Goal: Task Accomplishment & Management: Use online tool/utility

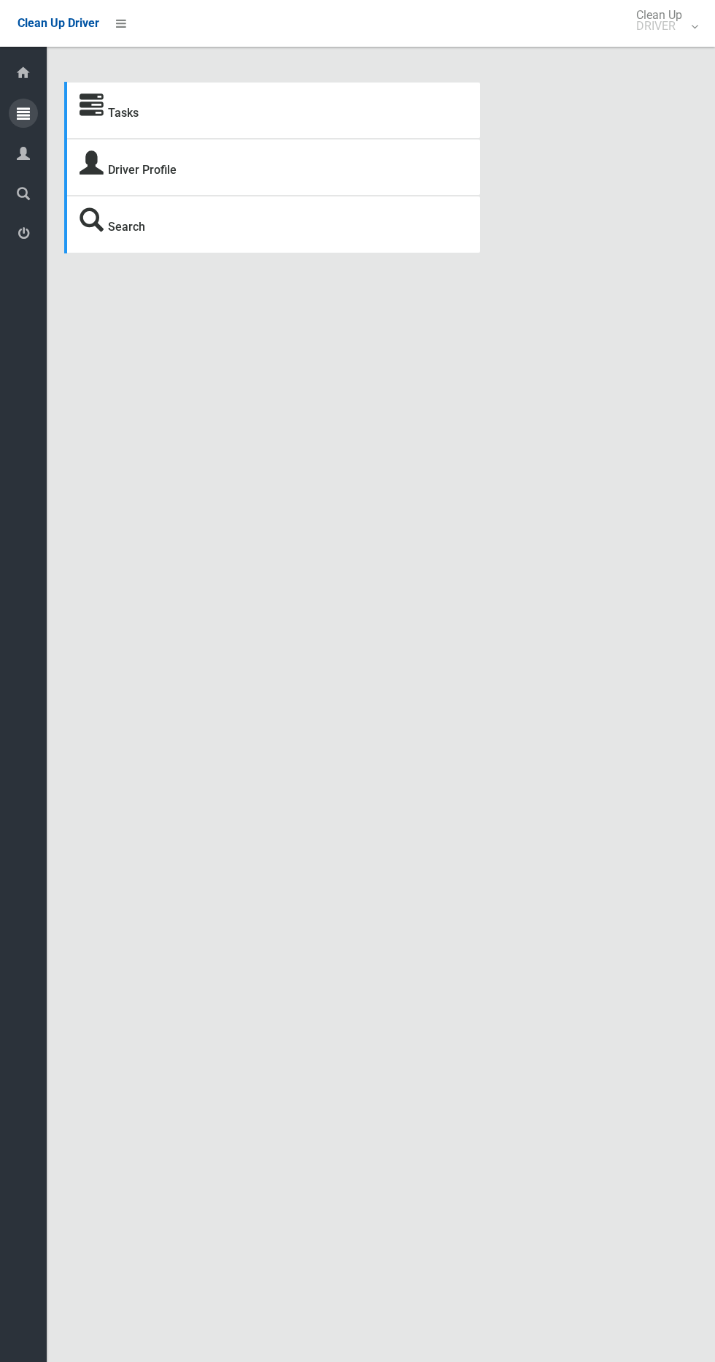
click at [29, 112] on icon at bounding box center [23, 113] width 13 height 29
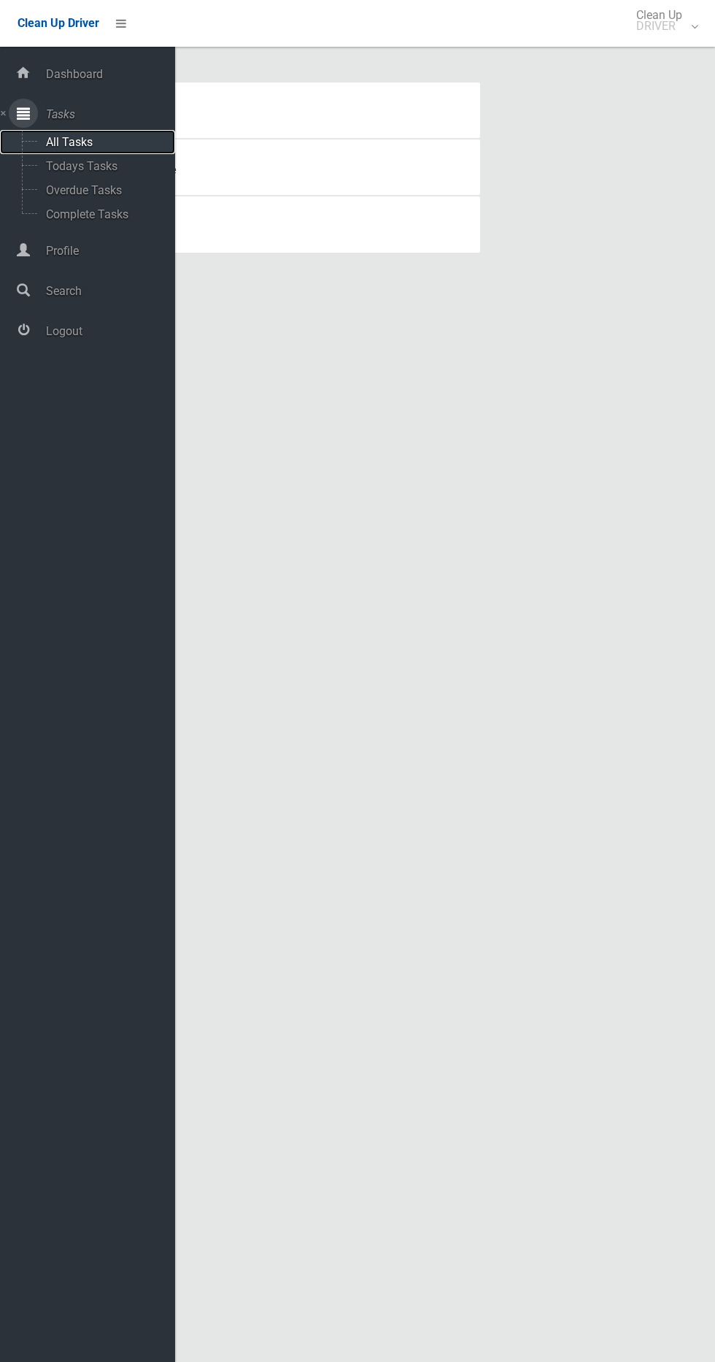
click at [130, 142] on span "All Tasks" at bounding box center [102, 142] width 121 height 14
click at [137, 172] on span "Todays Tasks" at bounding box center [102, 166] width 121 height 14
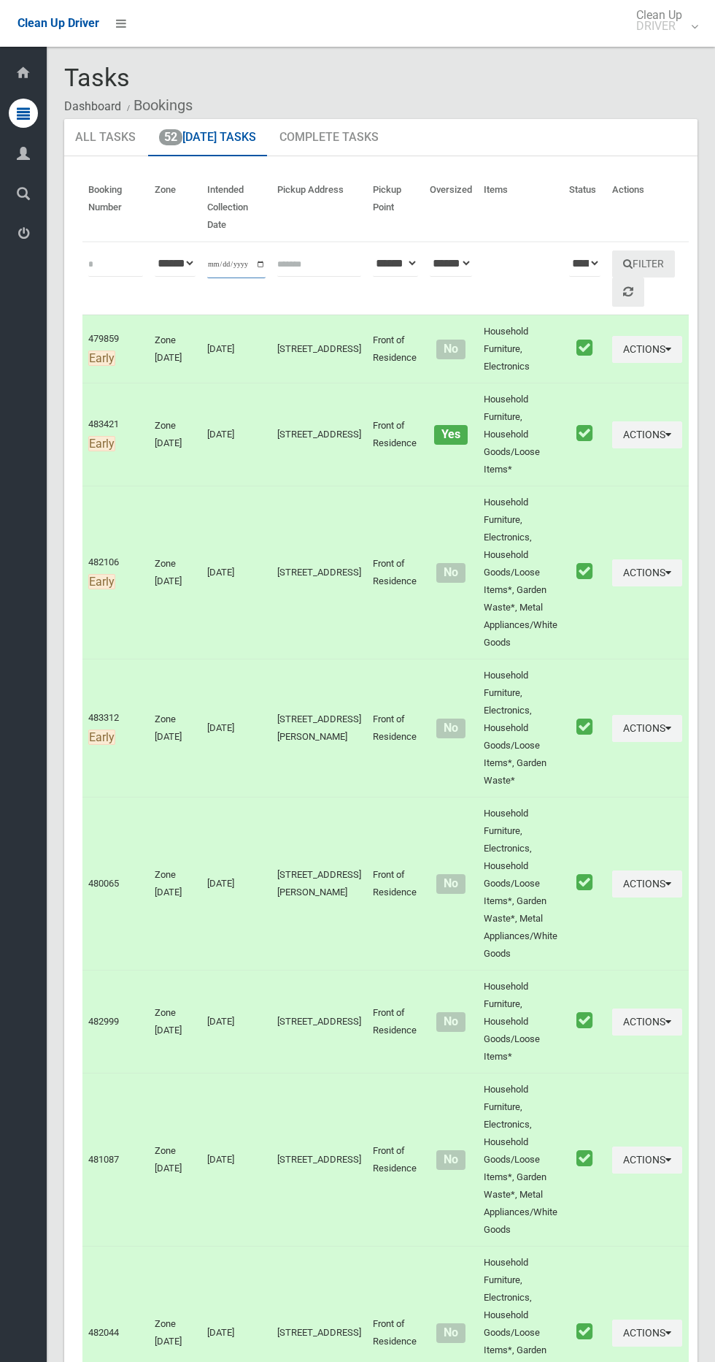
click at [235, 266] on input "**********" at bounding box center [236, 264] width 58 height 27
type input "**********"
click at [642, 257] on button "Filter" at bounding box center [644, 263] width 63 height 27
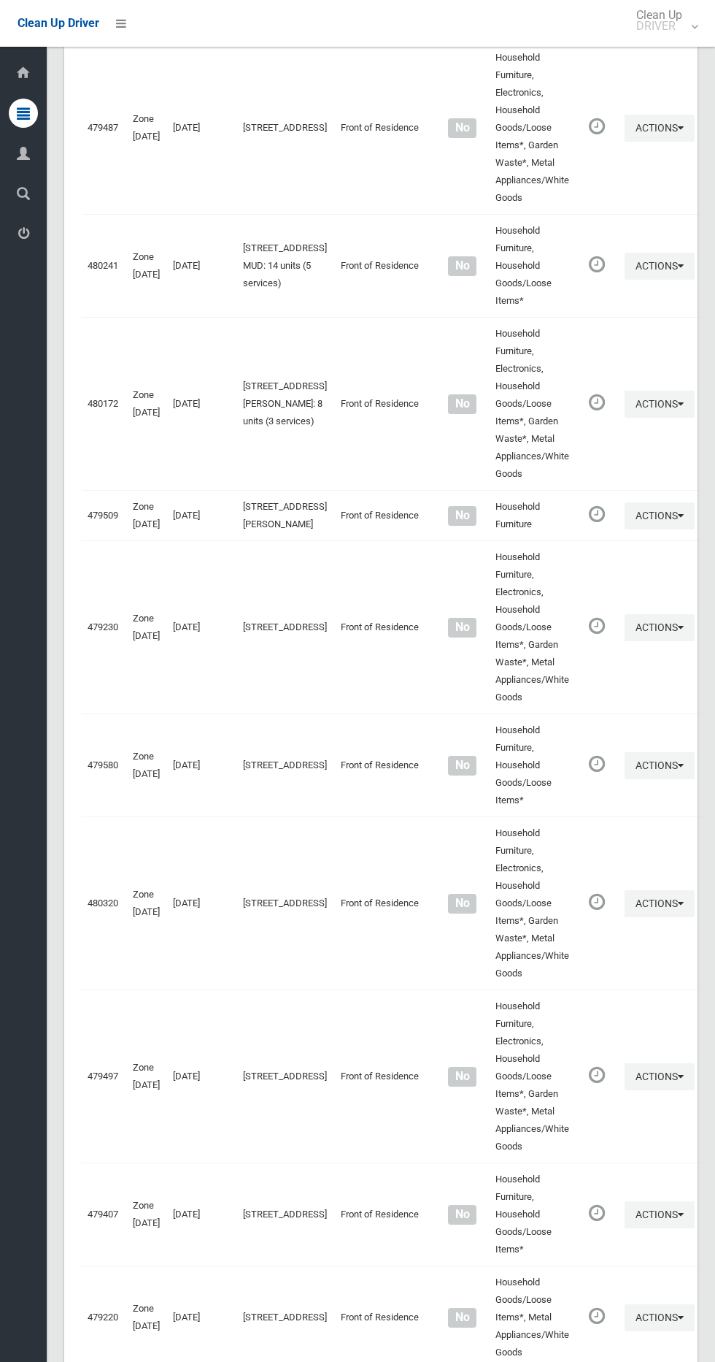
scroll to position [5767, 0]
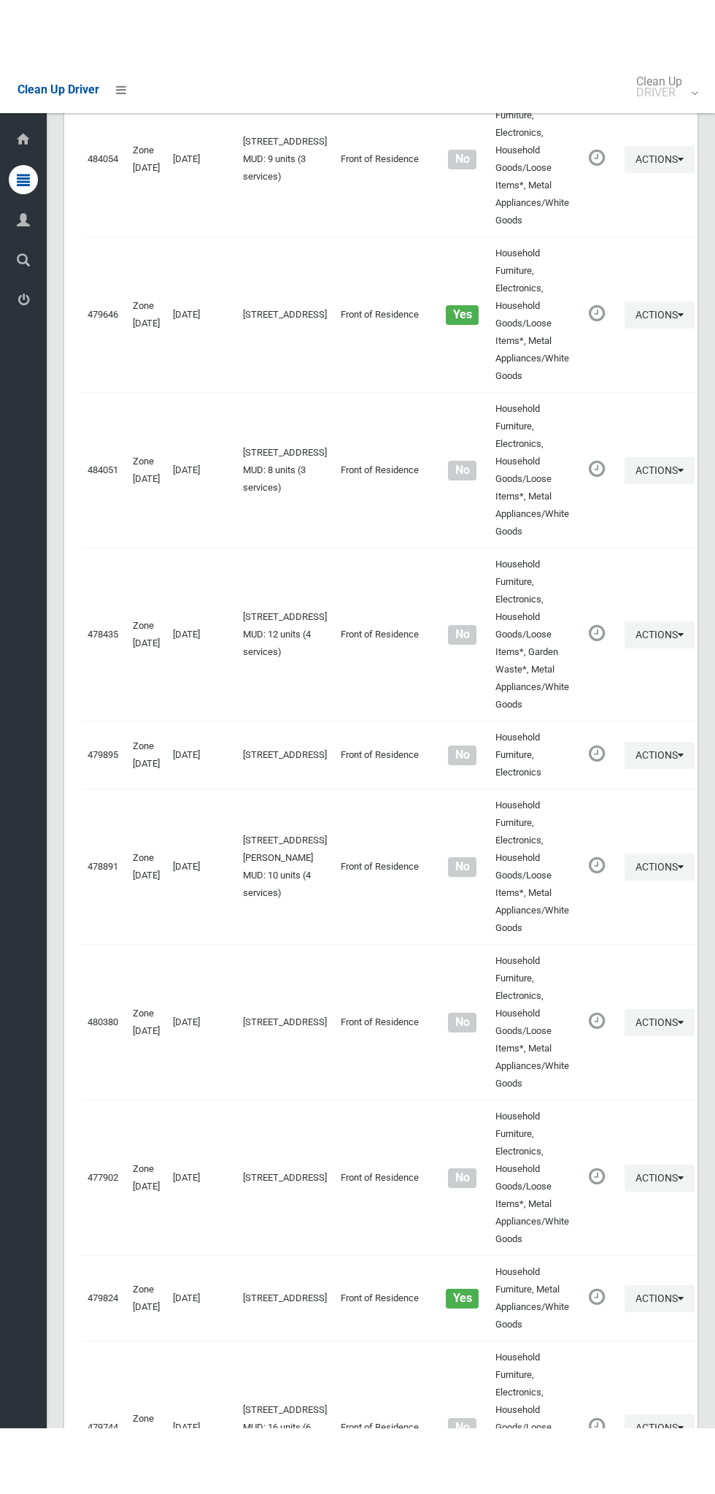
scroll to position [5635, 0]
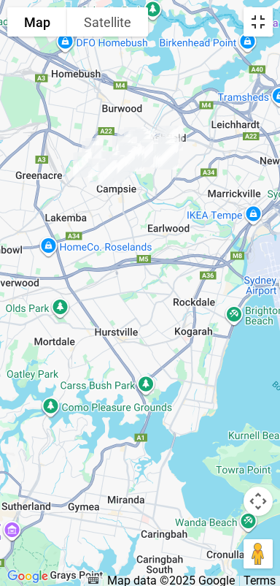
click at [265, 26] on button "Toggle fullscreen view" at bounding box center [258, 21] width 29 height 29
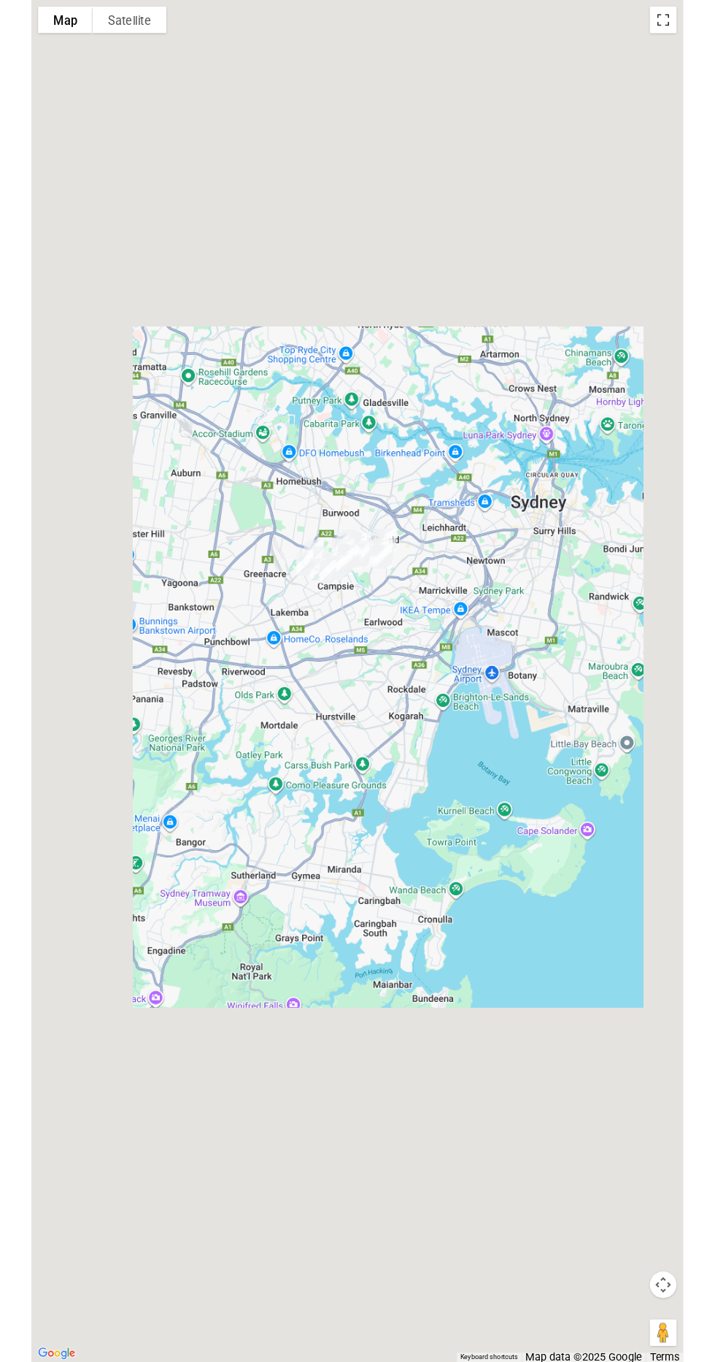
scroll to position [5696, 0]
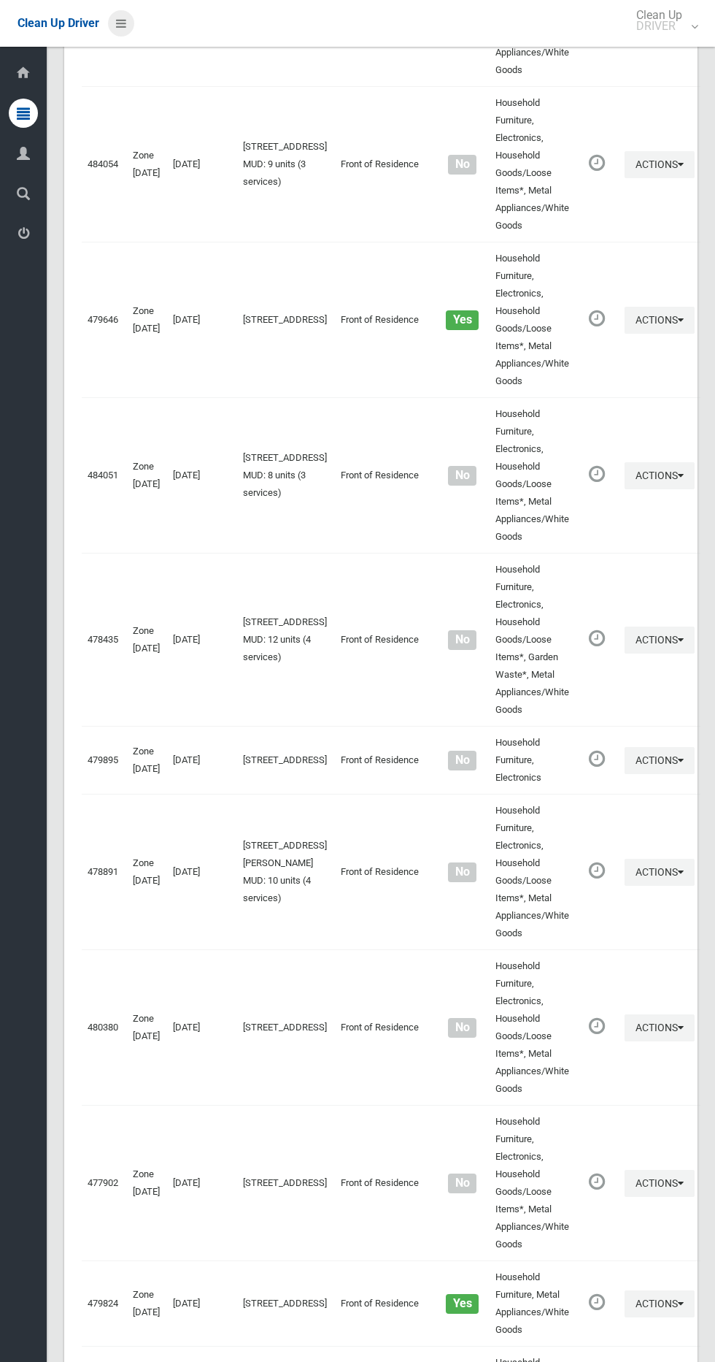
click at [123, 35] on link at bounding box center [121, 23] width 26 height 26
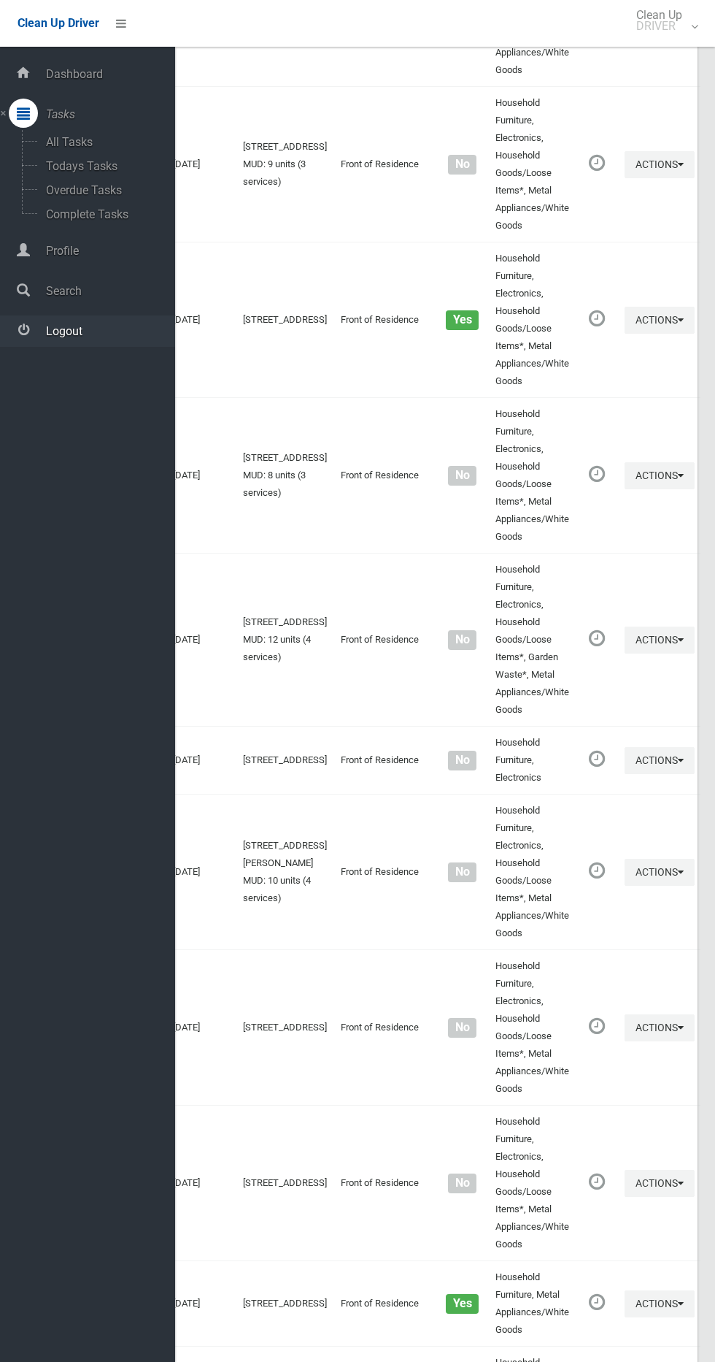
click at [99, 331] on span "Logout" at bounding box center [109, 331] width 134 height 14
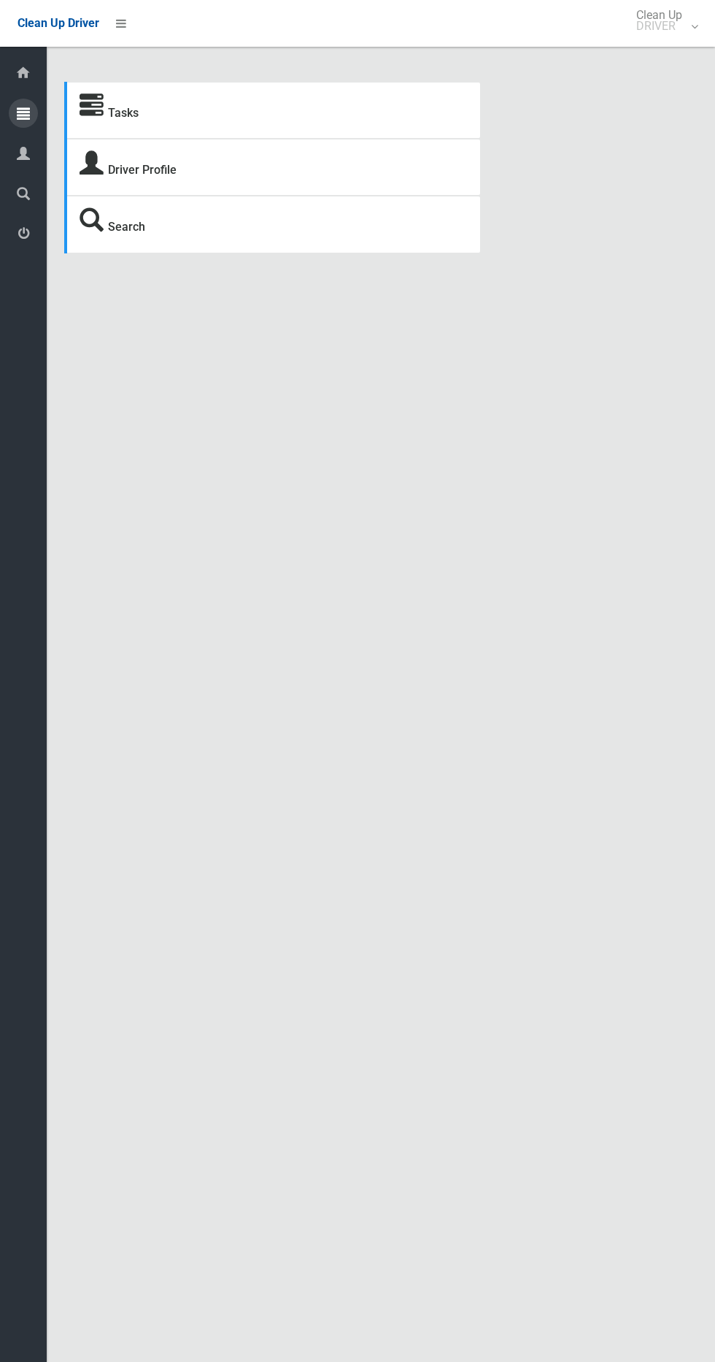
click at [31, 116] on div at bounding box center [23, 113] width 29 height 29
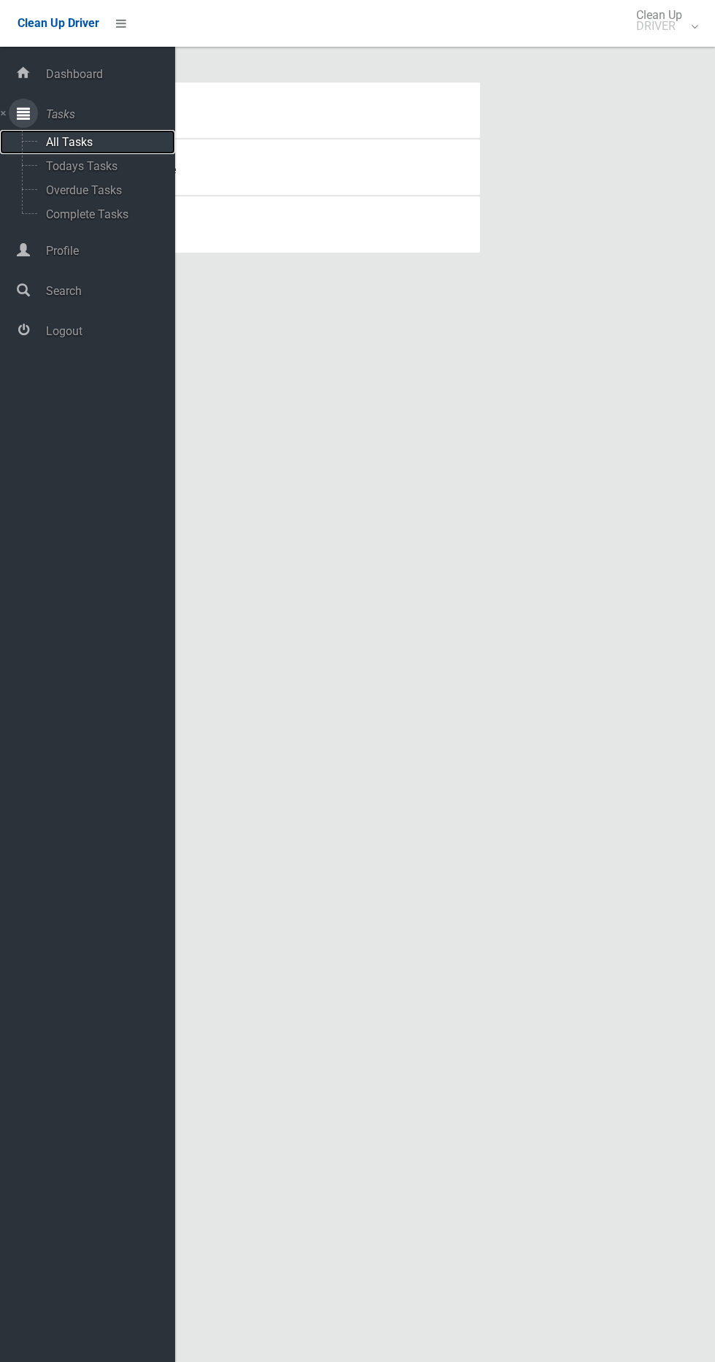
click at [112, 141] on span "All Tasks" at bounding box center [102, 142] width 121 height 14
click at [147, 183] on span "Overdue Tasks" at bounding box center [102, 190] width 121 height 14
click at [129, 159] on span "Todays Tasks" at bounding box center [102, 166] width 121 height 14
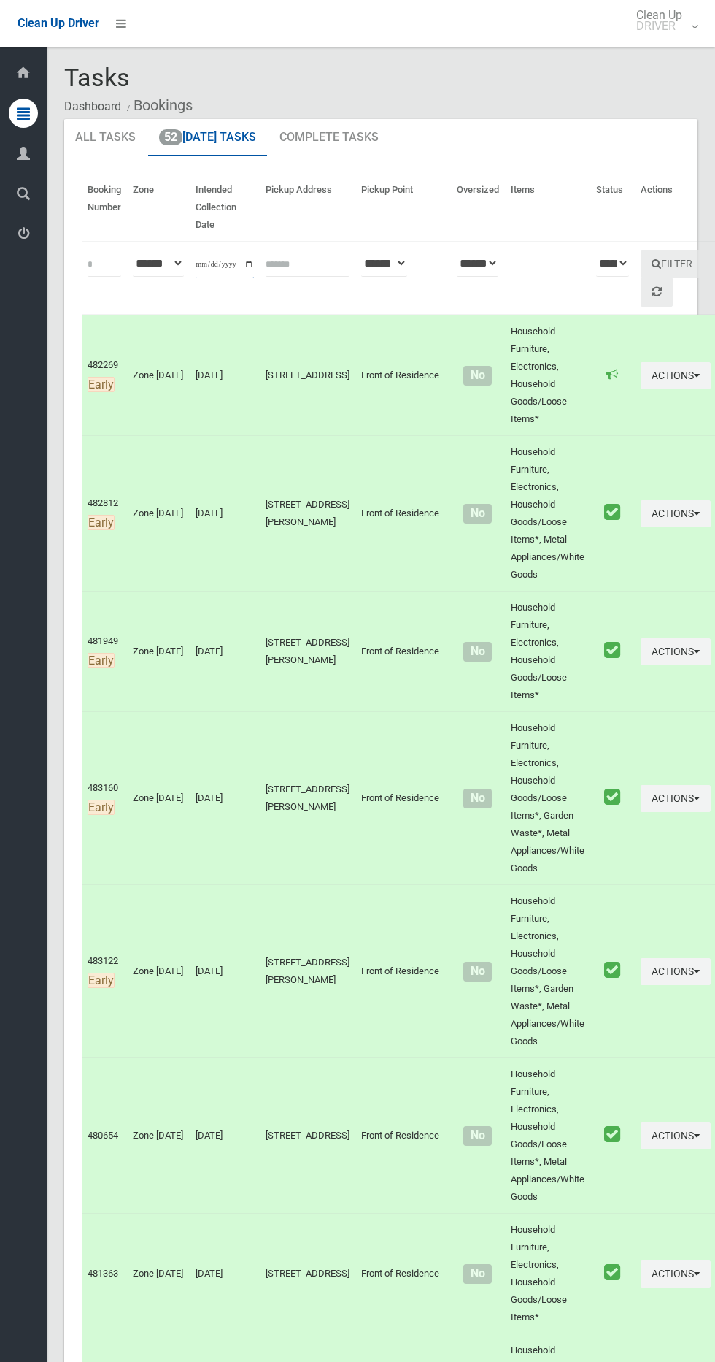
click at [205, 256] on input "**********" at bounding box center [225, 264] width 58 height 27
click at [220, 271] on input "**********" at bounding box center [225, 264] width 58 height 27
type input "**********"
click at [662, 260] on button "Filter" at bounding box center [672, 263] width 63 height 27
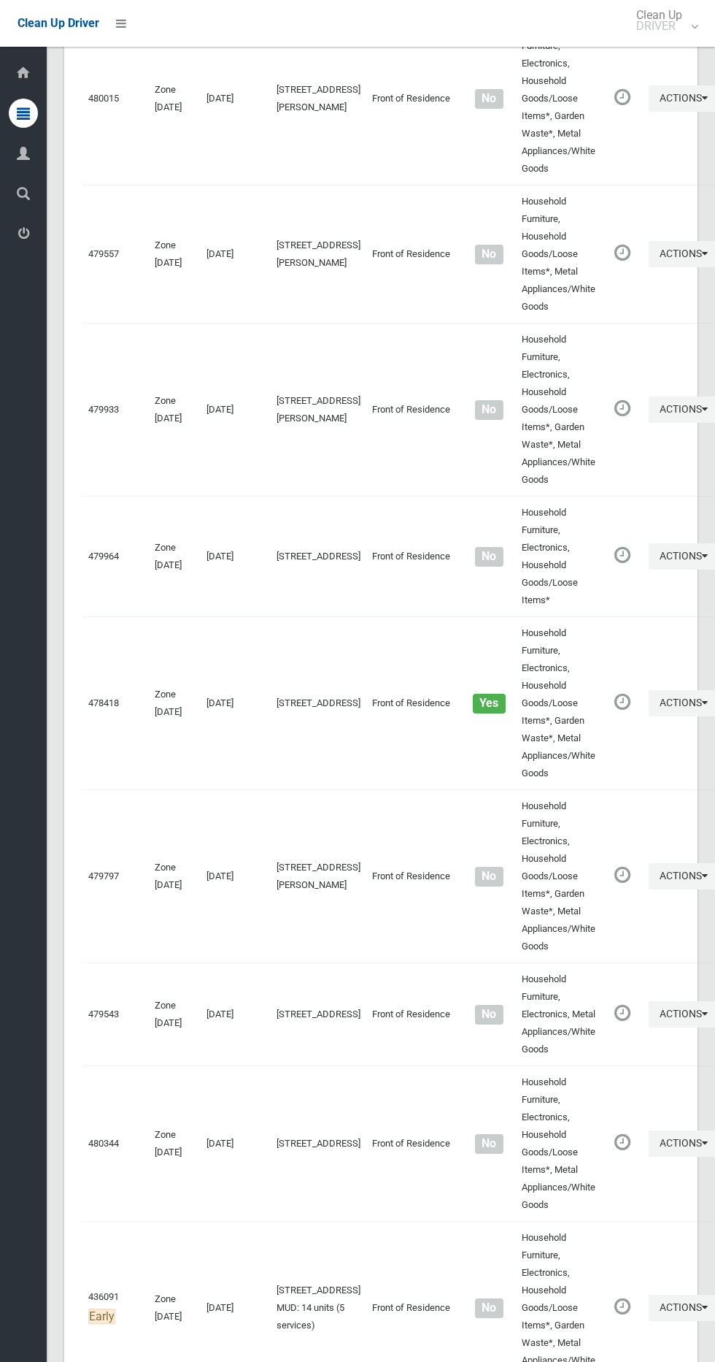
scroll to position [7026, 0]
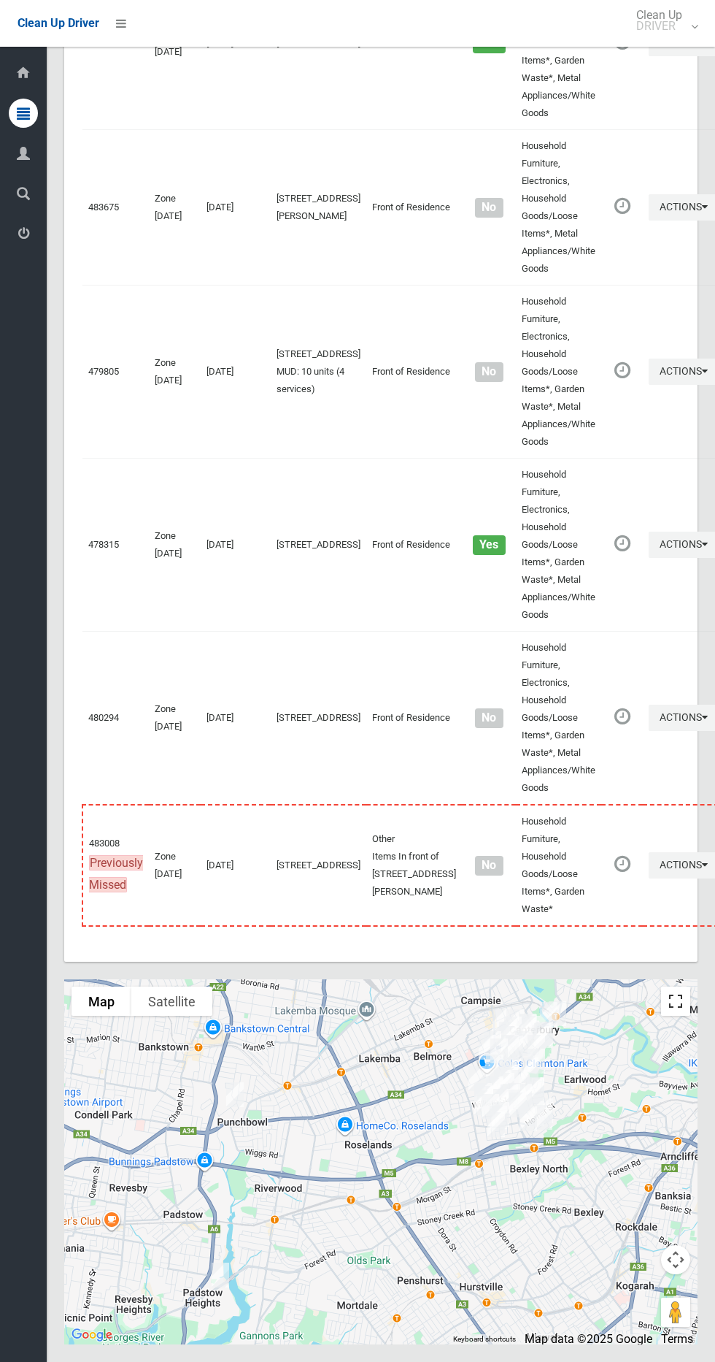
click at [680, 1003] on button "Toggle fullscreen view" at bounding box center [675, 1000] width 29 height 29
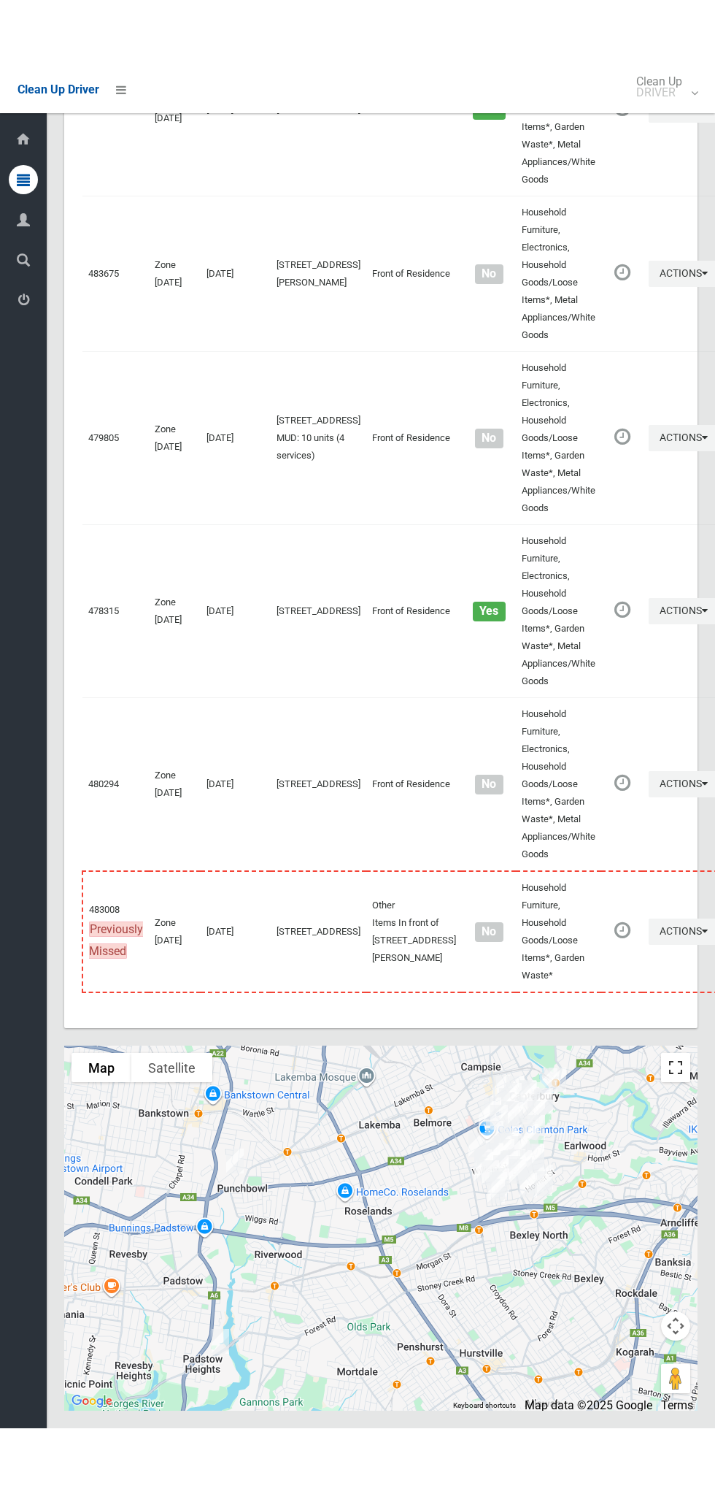
scroll to position [6894, 0]
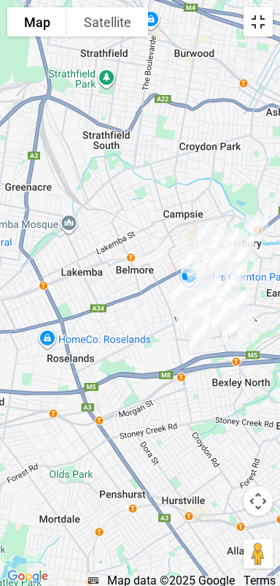
click at [258, 13] on button "Toggle fullscreen view" at bounding box center [258, 21] width 29 height 29
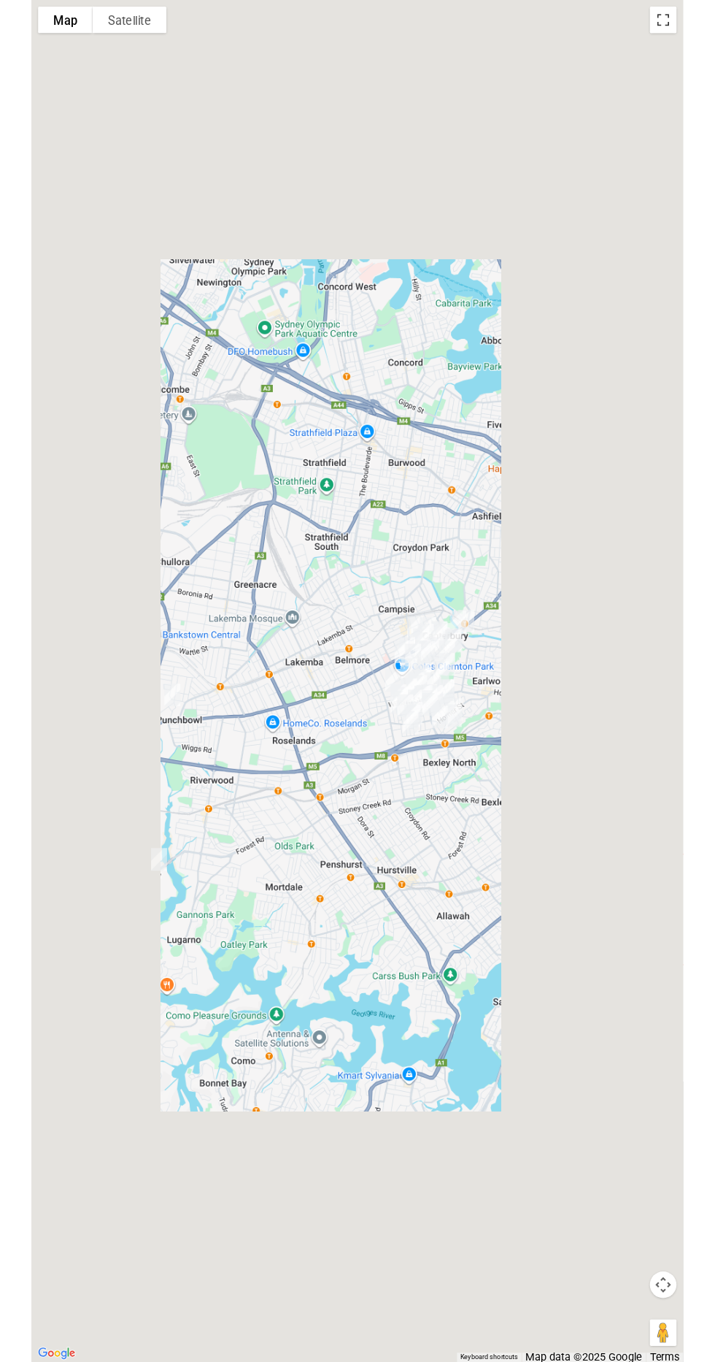
scroll to position [6946, 0]
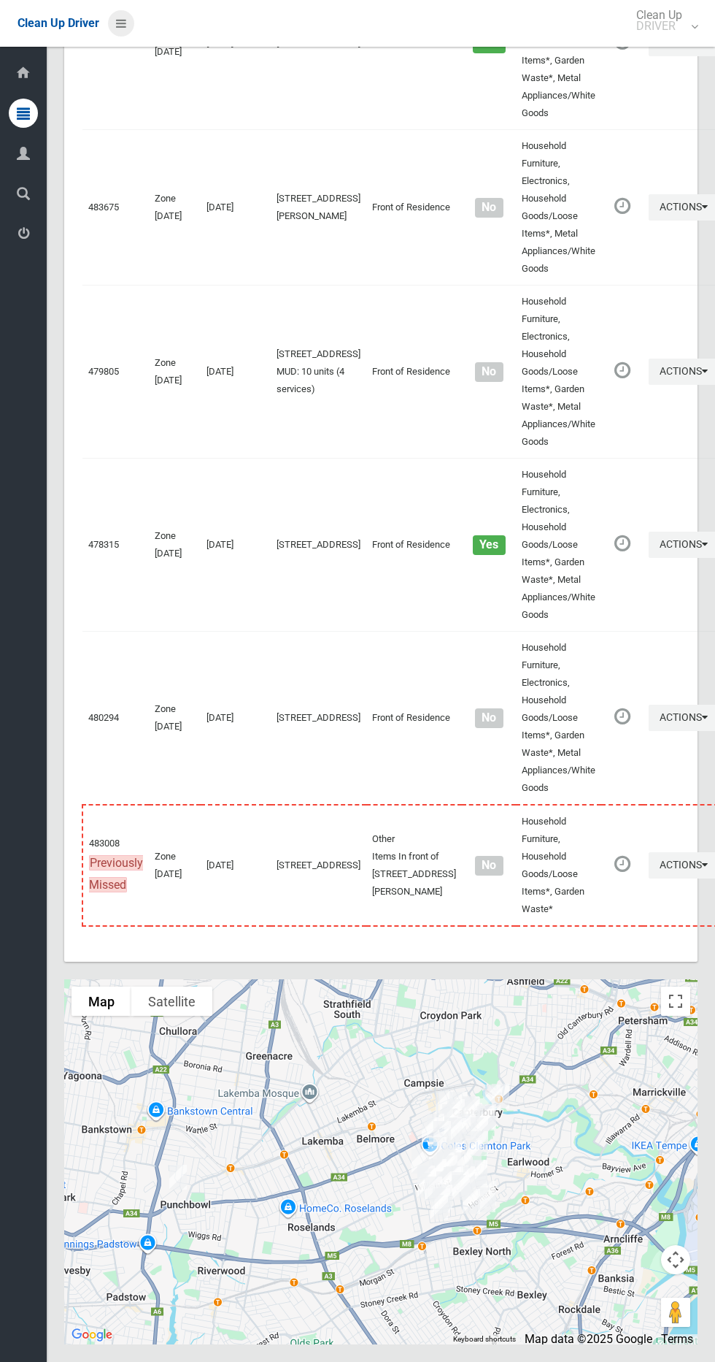
click at [129, 23] on link at bounding box center [121, 23] width 26 height 26
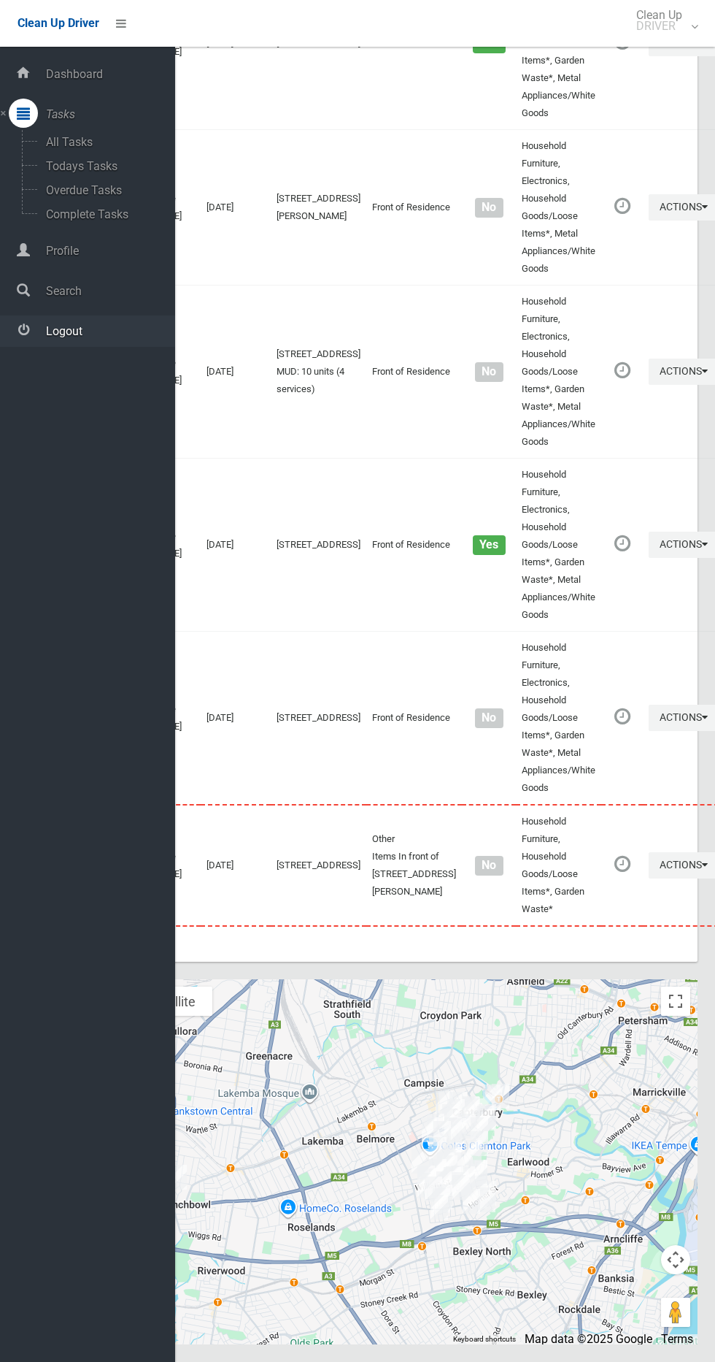
click at [107, 341] on link "Logout" at bounding box center [87, 330] width 175 height 31
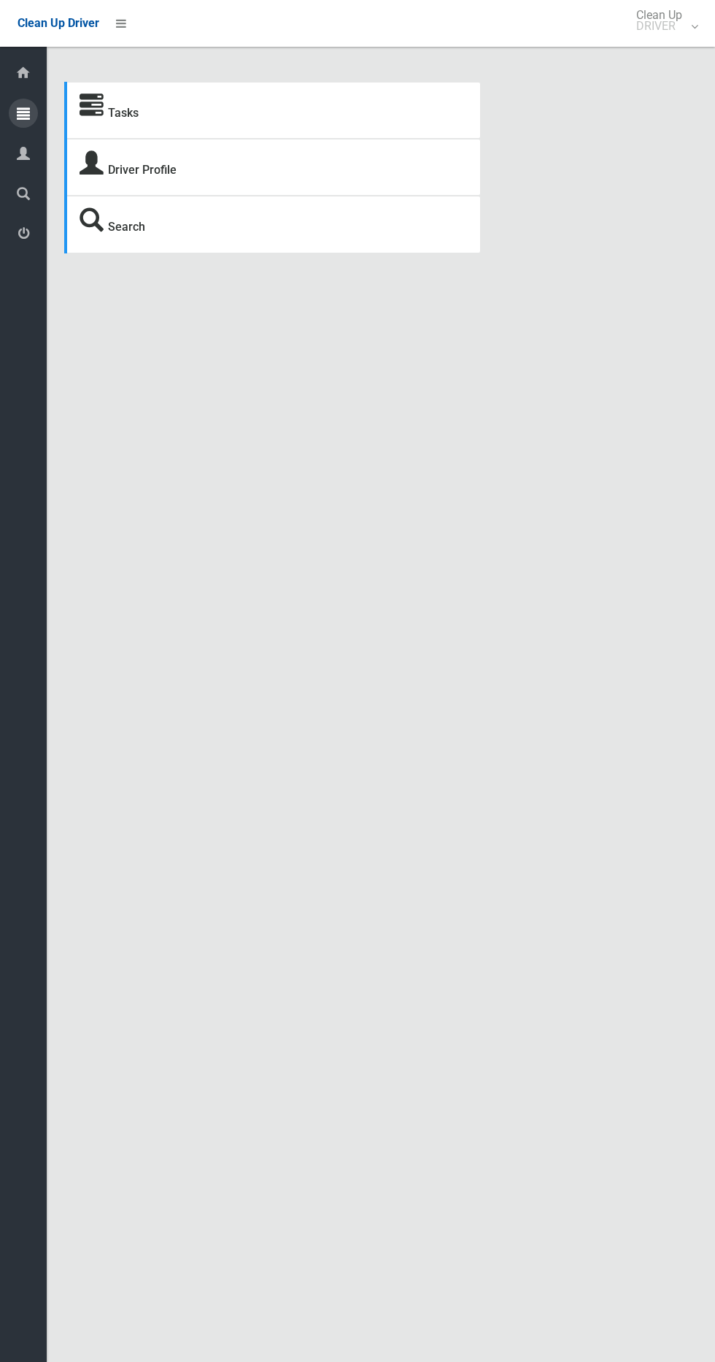
click at [30, 115] on div at bounding box center [23, 113] width 29 height 29
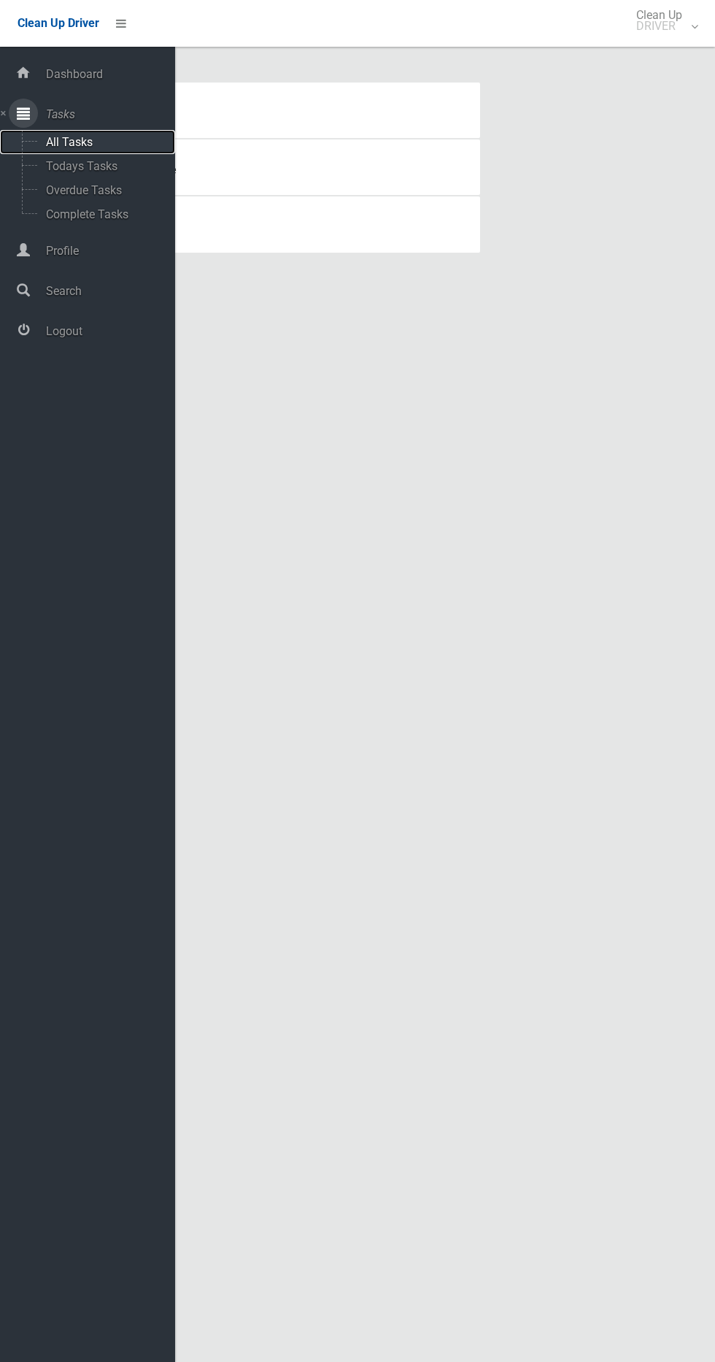
click at [140, 147] on span "All Tasks" at bounding box center [102, 142] width 121 height 14
click at [121, 166] on span "Todays Tasks" at bounding box center [102, 166] width 121 height 14
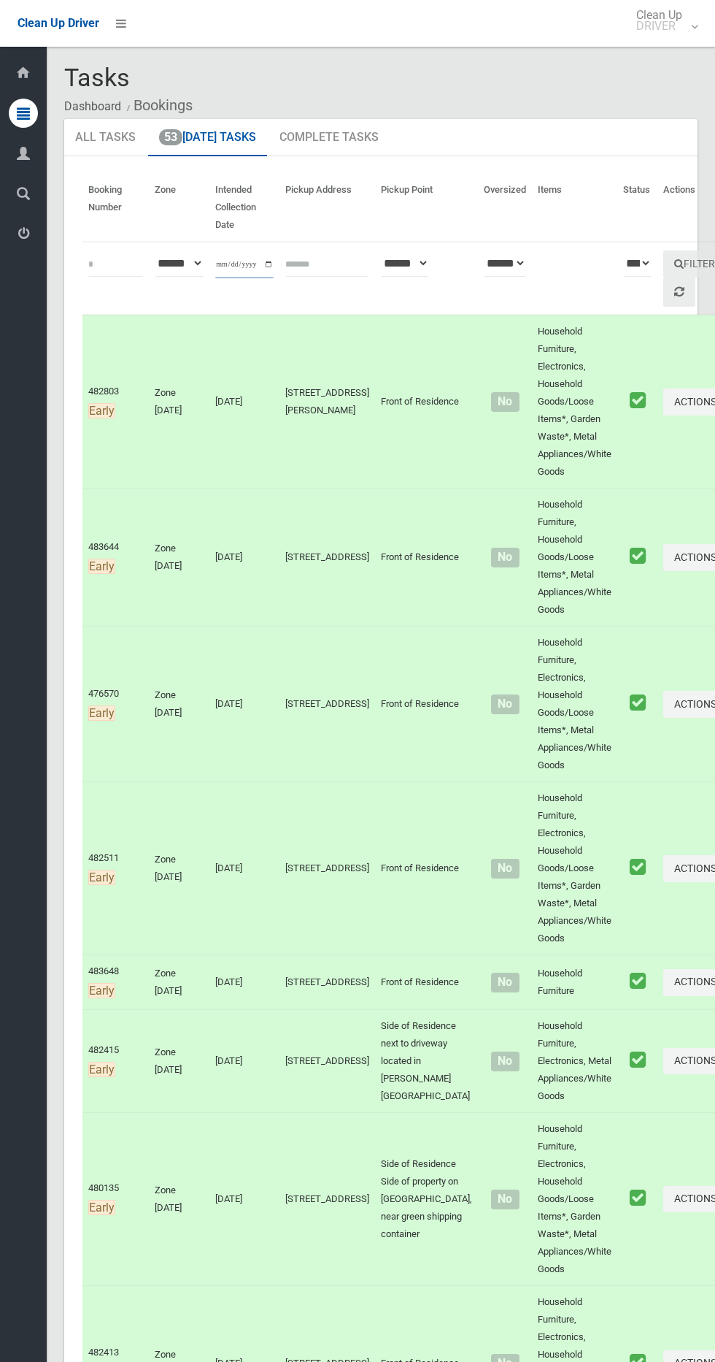
click at [248, 270] on input "**********" at bounding box center [244, 264] width 58 height 27
type input "**********"
click at [664, 255] on button "Filter" at bounding box center [695, 263] width 63 height 27
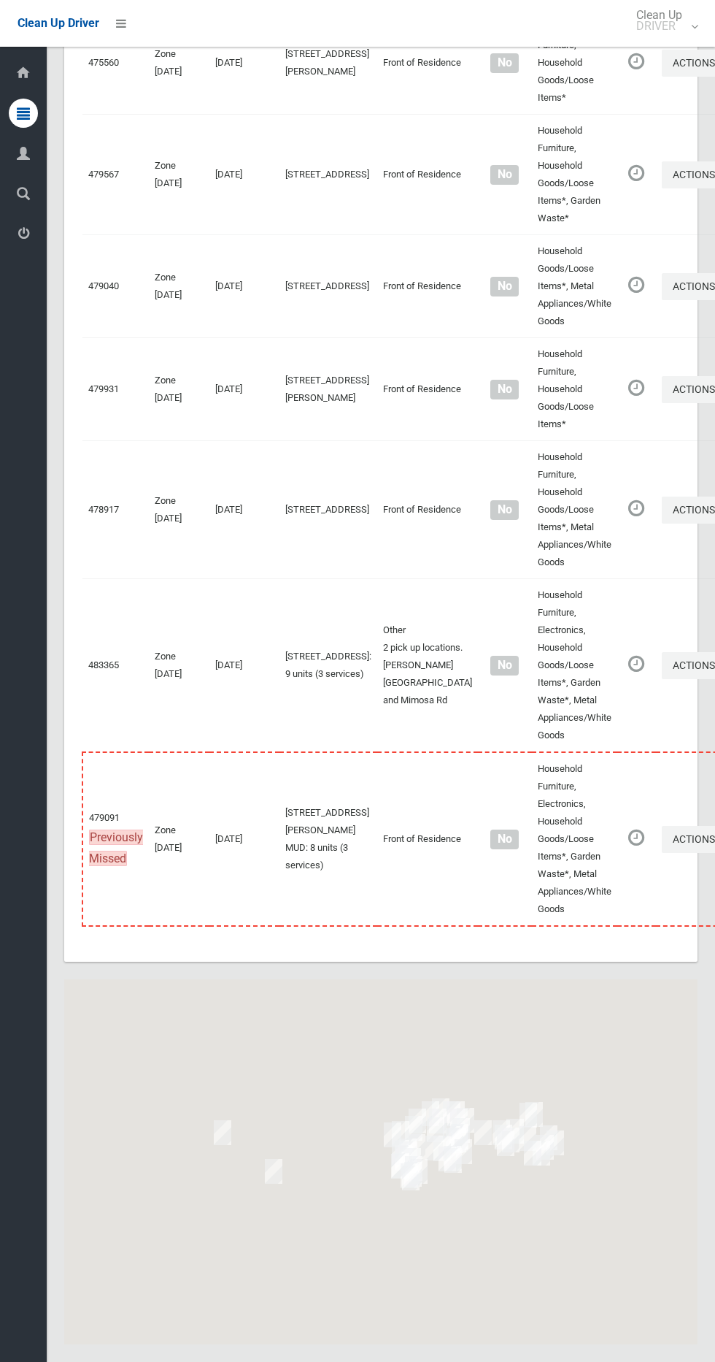
scroll to position [7236, 0]
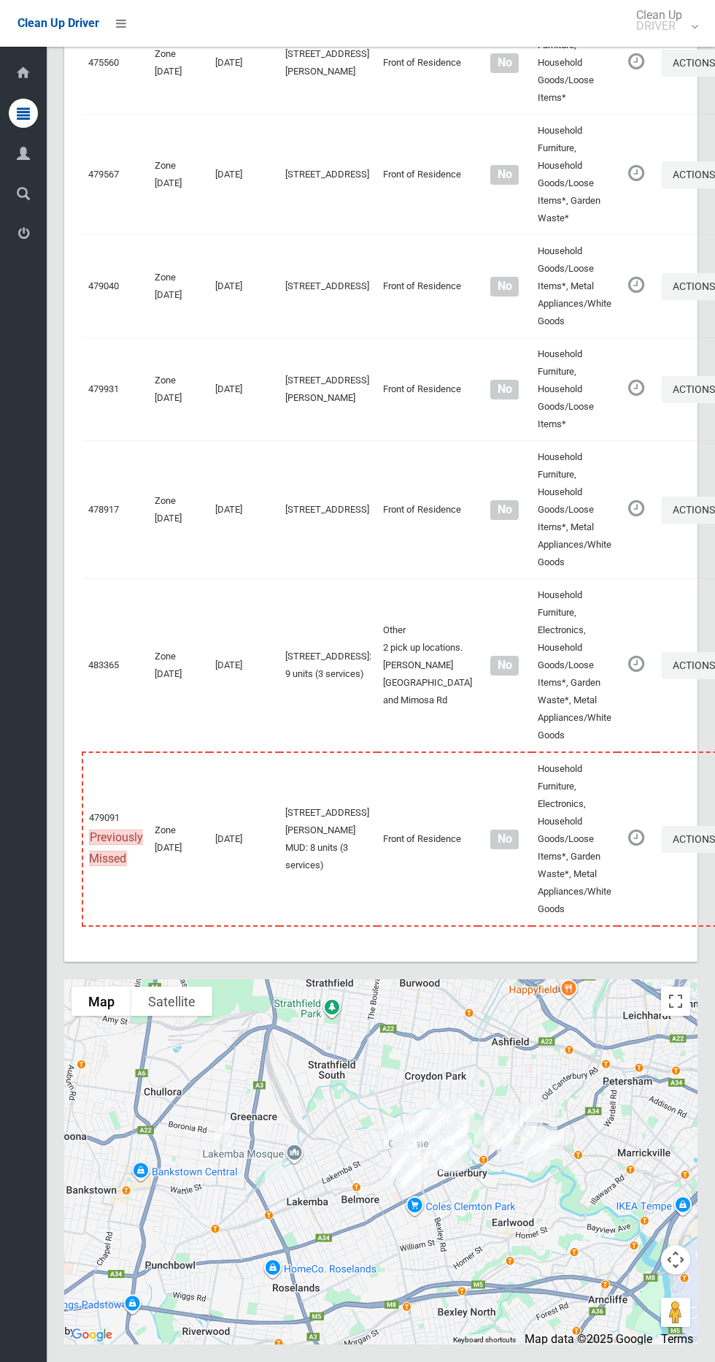
click at [694, 1000] on div at bounding box center [381, 1161] width 634 height 365
click at [674, 995] on button "Toggle fullscreen view" at bounding box center [675, 1000] width 29 height 29
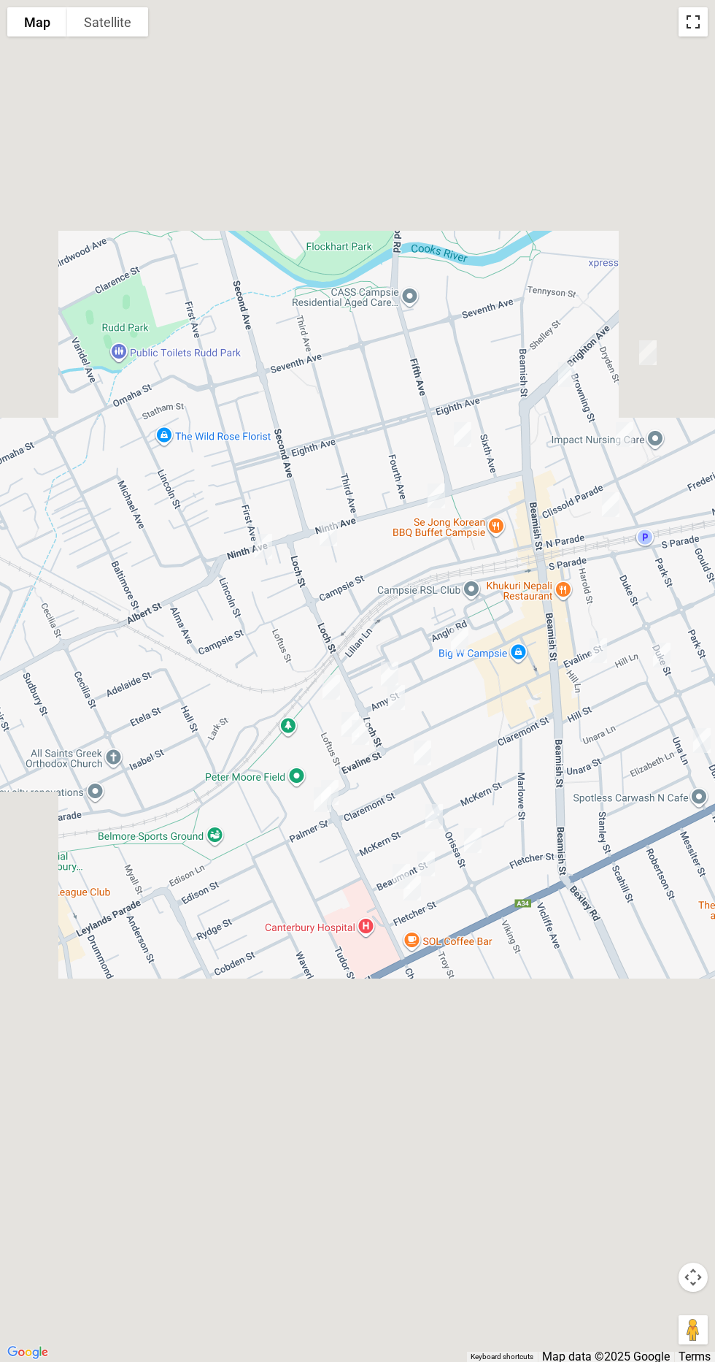
scroll to position [7182, 0]
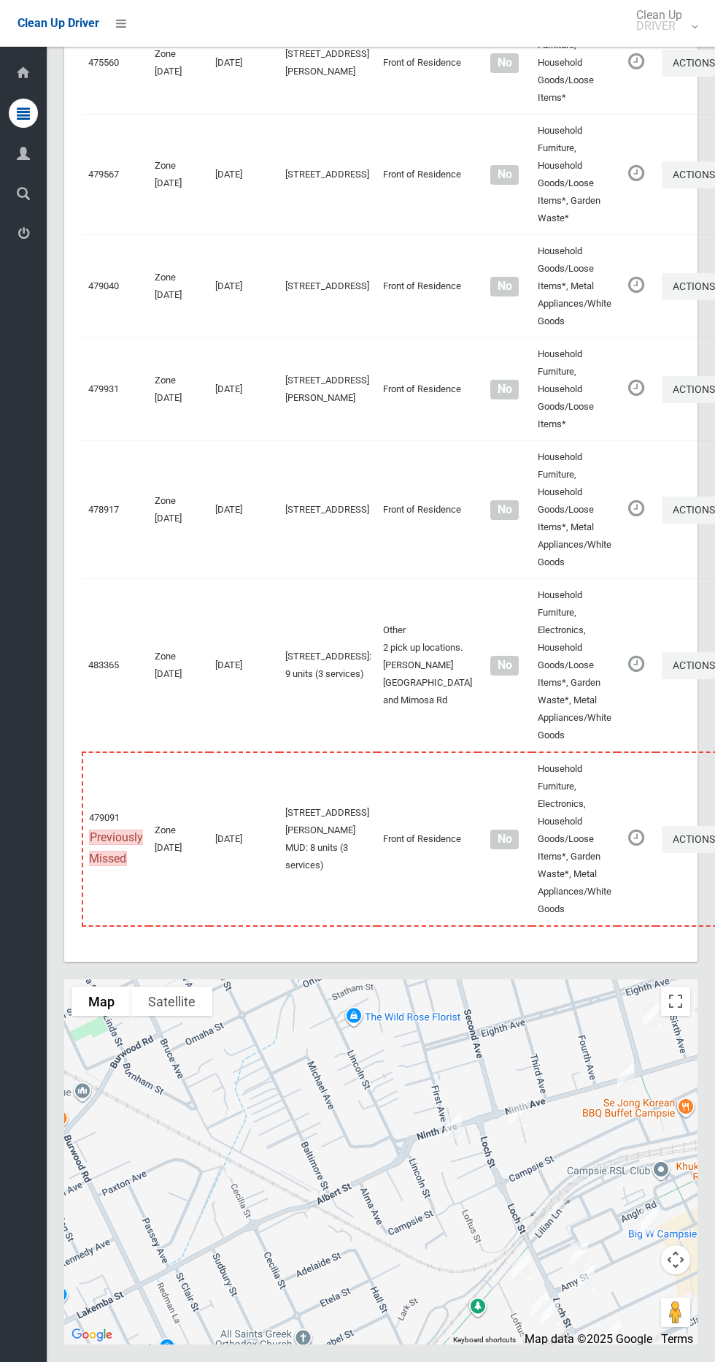
click at [679, 1036] on div at bounding box center [381, 1161] width 634 height 365
click at [676, 1016] on button "Toggle fullscreen view" at bounding box center [675, 1000] width 29 height 29
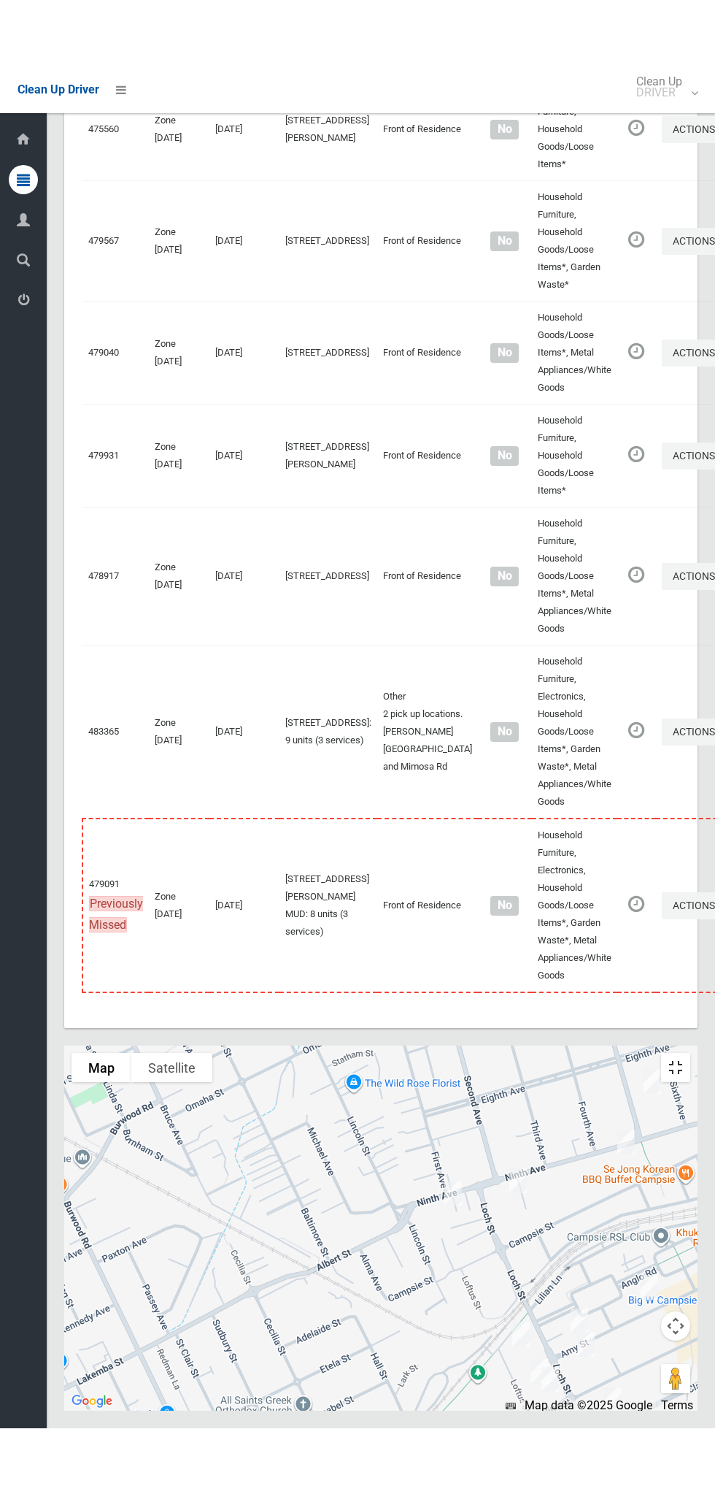
scroll to position [7104, 0]
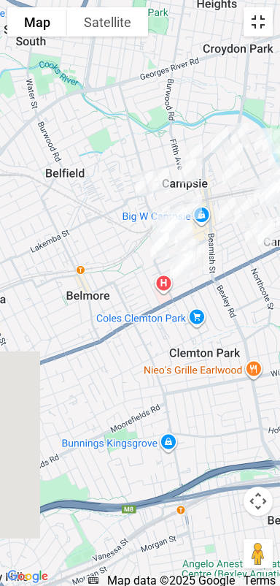
click at [264, 27] on button "Toggle fullscreen view" at bounding box center [258, 21] width 29 height 29
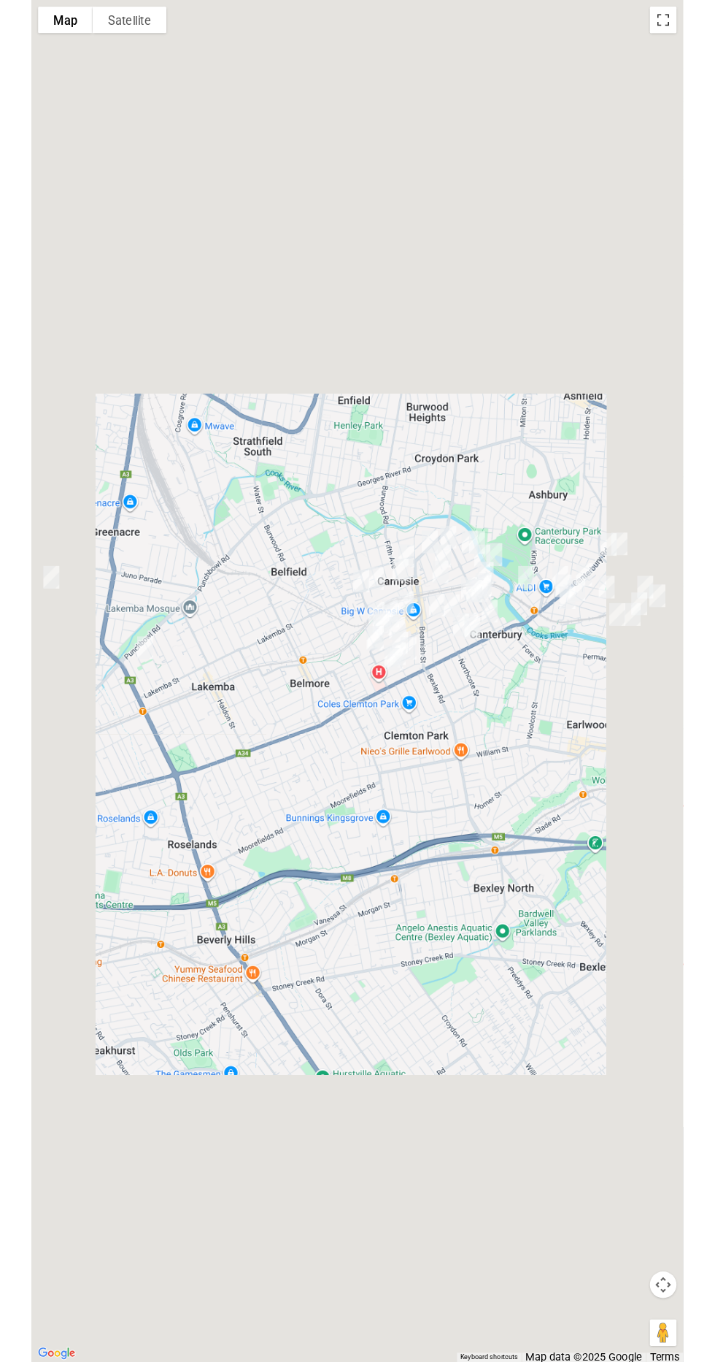
scroll to position [7182, 0]
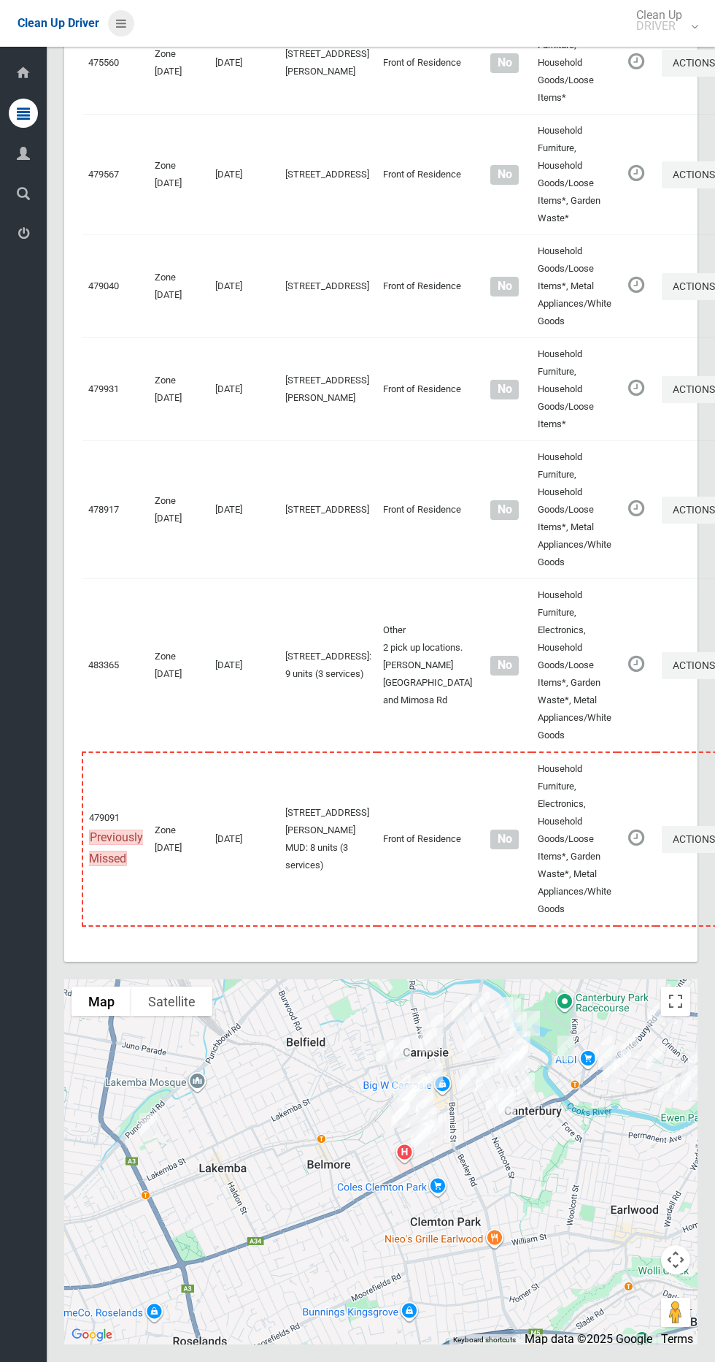
click at [131, 18] on link at bounding box center [121, 23] width 26 height 26
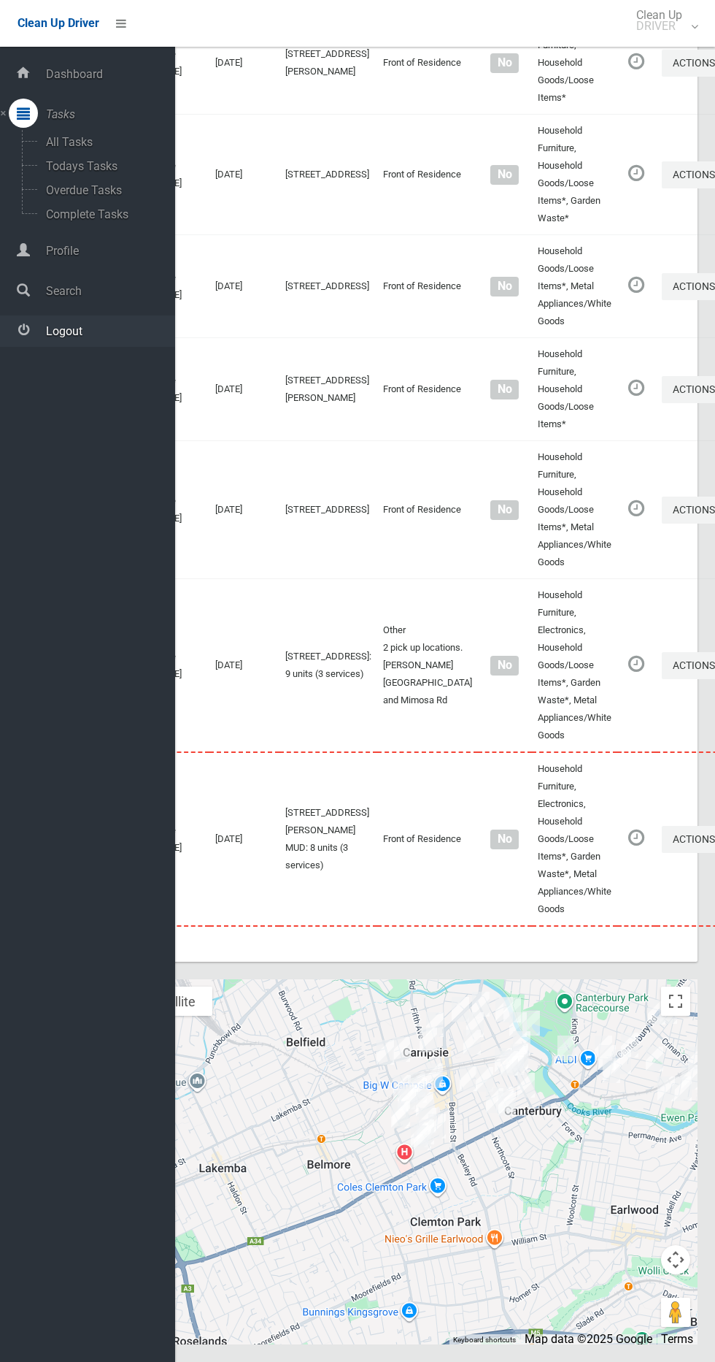
click at [122, 325] on span "Logout" at bounding box center [109, 331] width 134 height 14
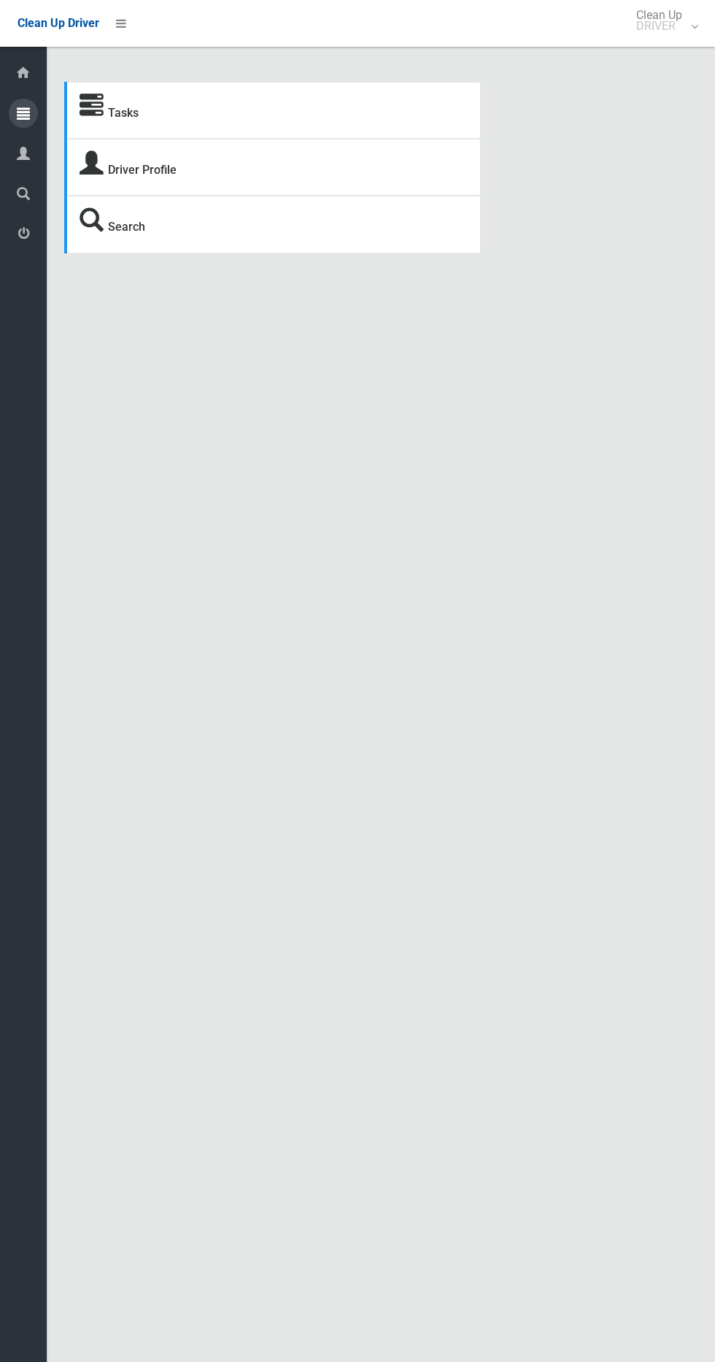
click at [23, 113] on icon at bounding box center [23, 113] width 13 height 29
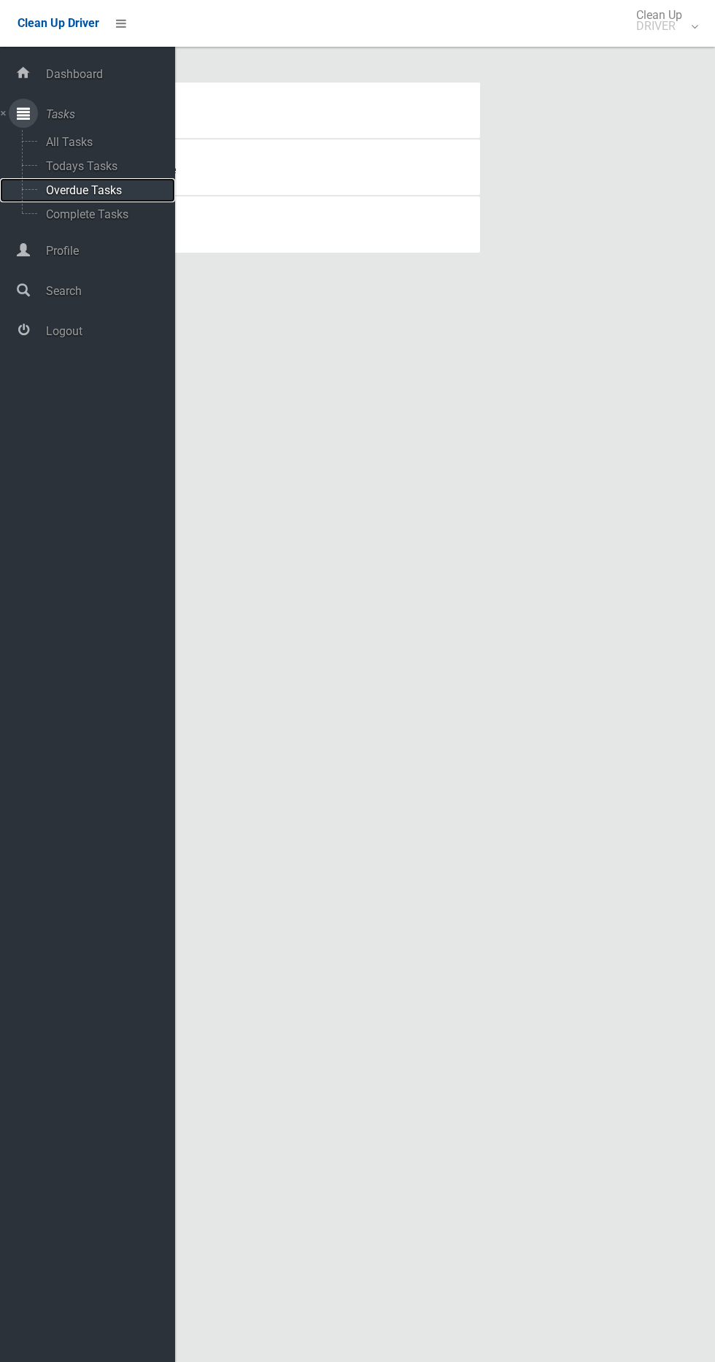
click at [85, 190] on span "Overdue Tasks" at bounding box center [102, 190] width 121 height 14
click at [80, 166] on span "Todays Tasks" at bounding box center [102, 166] width 121 height 14
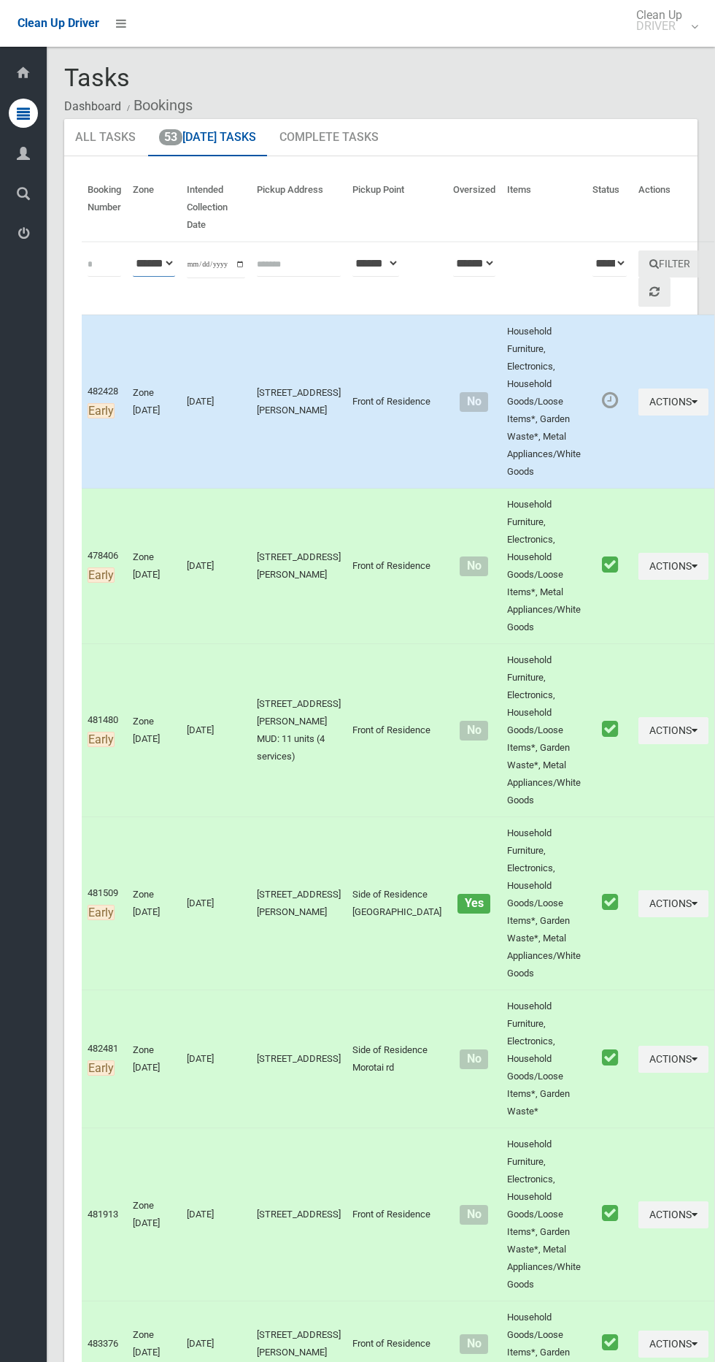
click at [175, 252] on select "**********" at bounding box center [154, 263] width 42 height 27
click at [209, 256] on input "**********" at bounding box center [216, 264] width 58 height 27
type input "**********"
click at [650, 264] on icon "submit" at bounding box center [654, 263] width 9 height 10
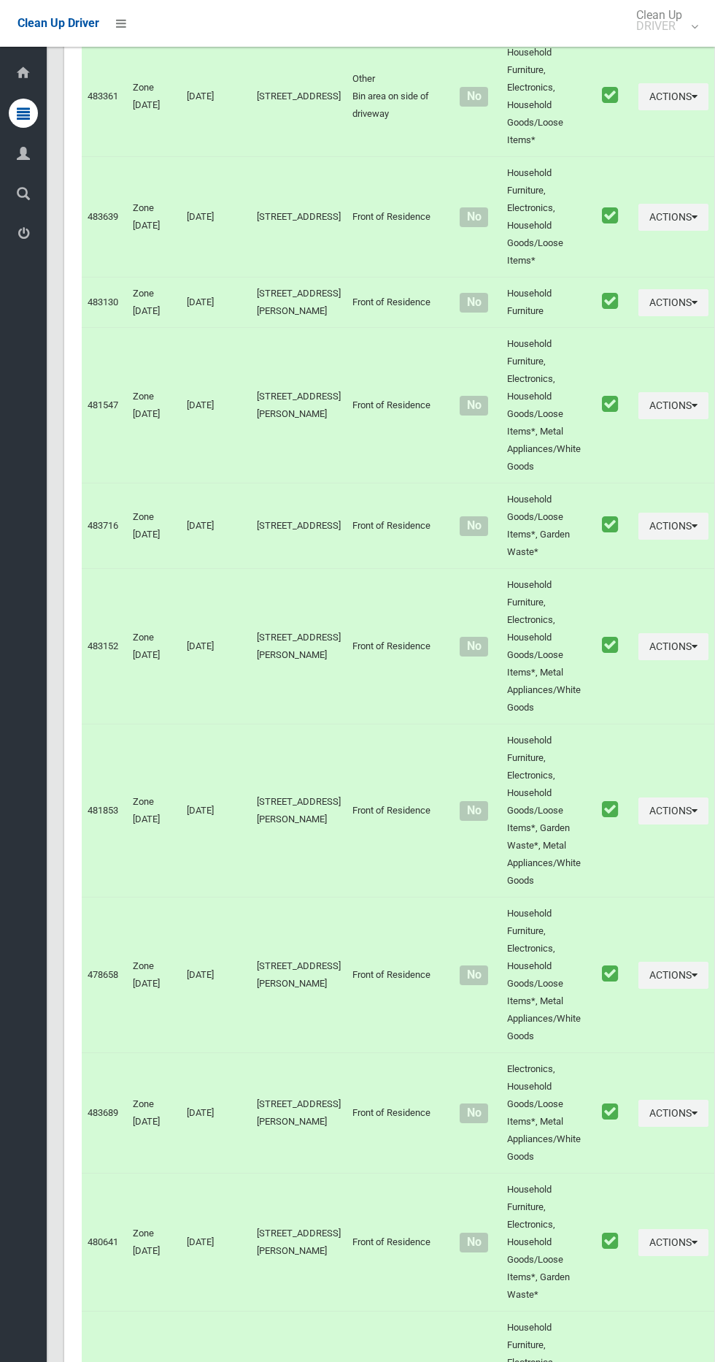
scroll to position [3402, 0]
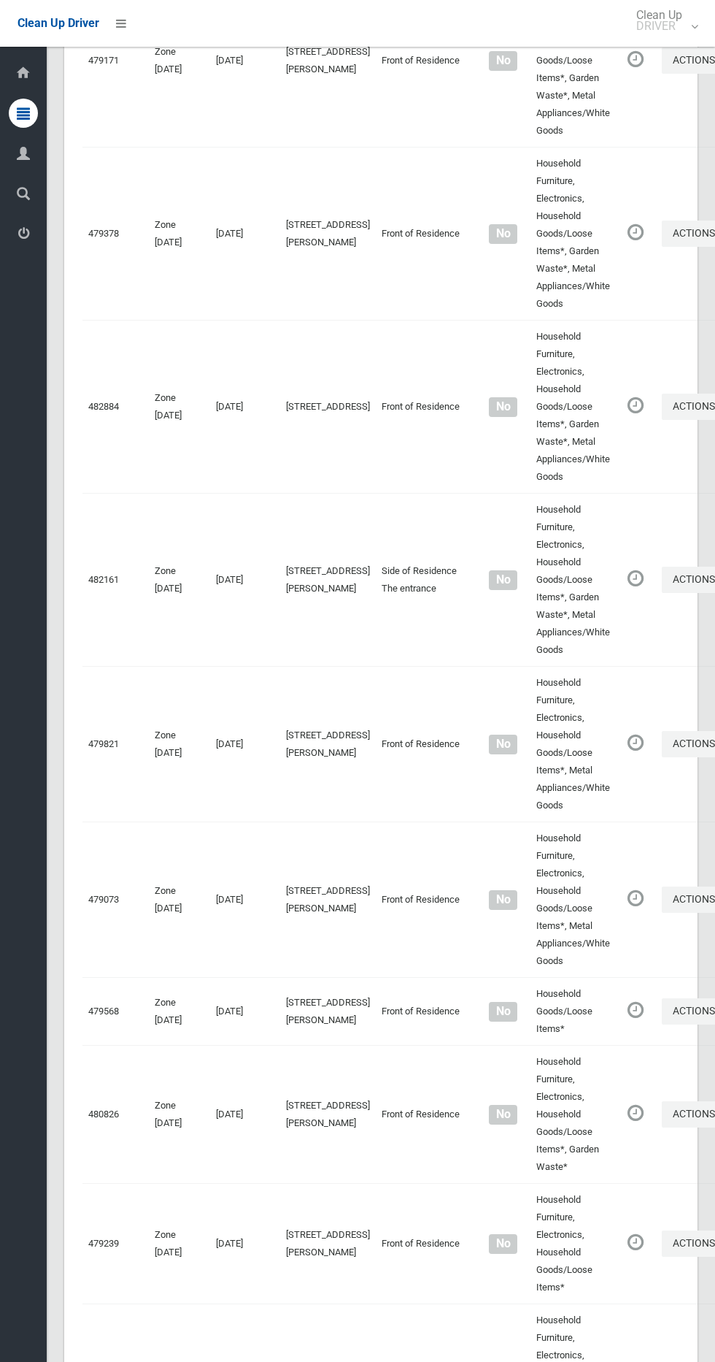
scroll to position [7329, 0]
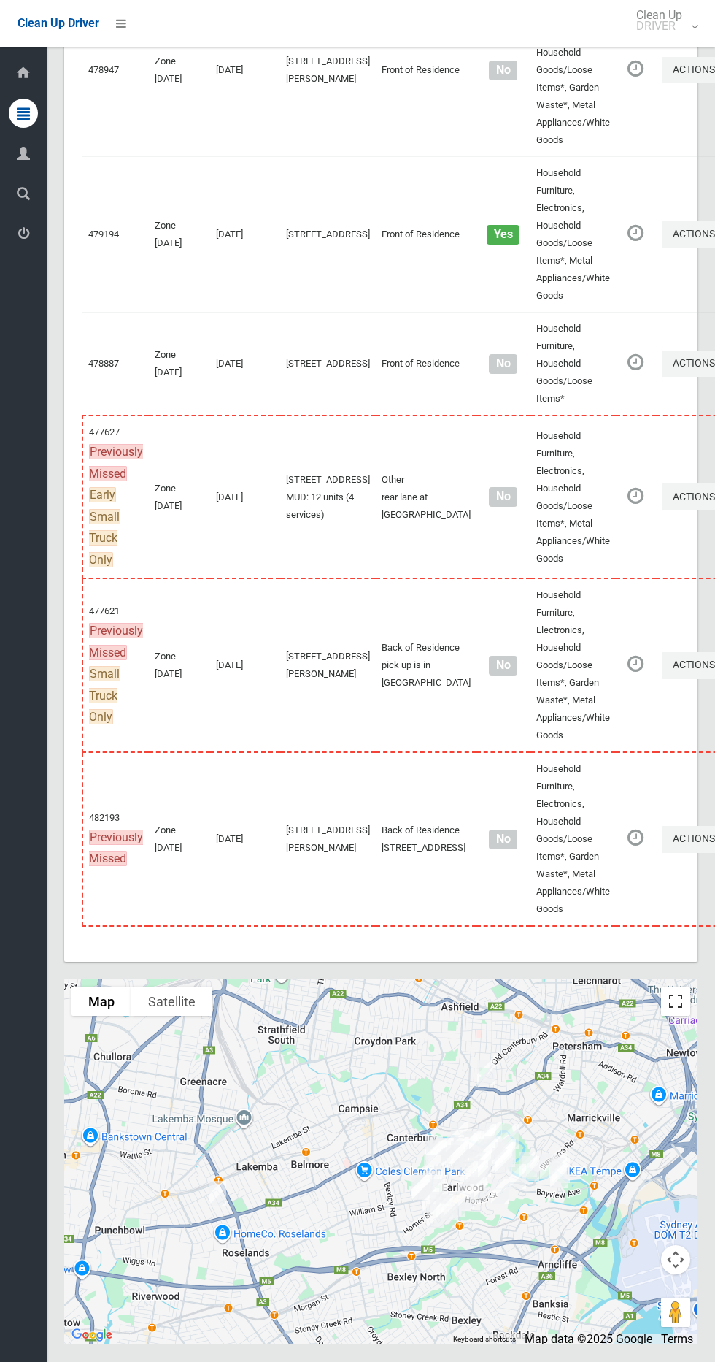
click at [678, 1004] on button "Toggle fullscreen view" at bounding box center [675, 1000] width 29 height 29
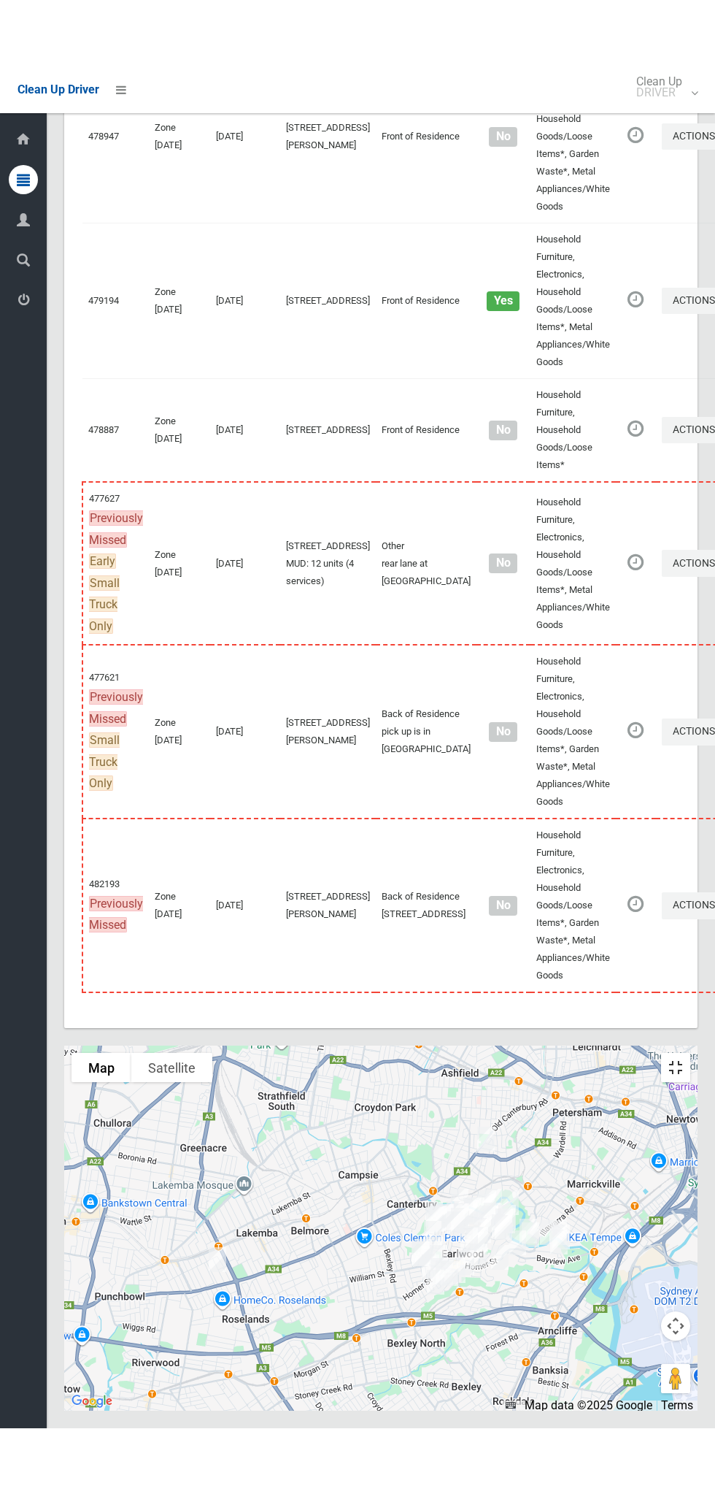
scroll to position [7197, 0]
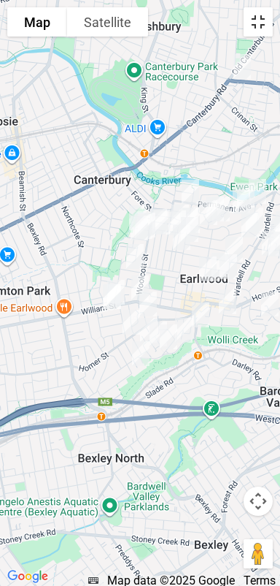
click at [262, 23] on button "Toggle fullscreen view" at bounding box center [258, 21] width 29 height 29
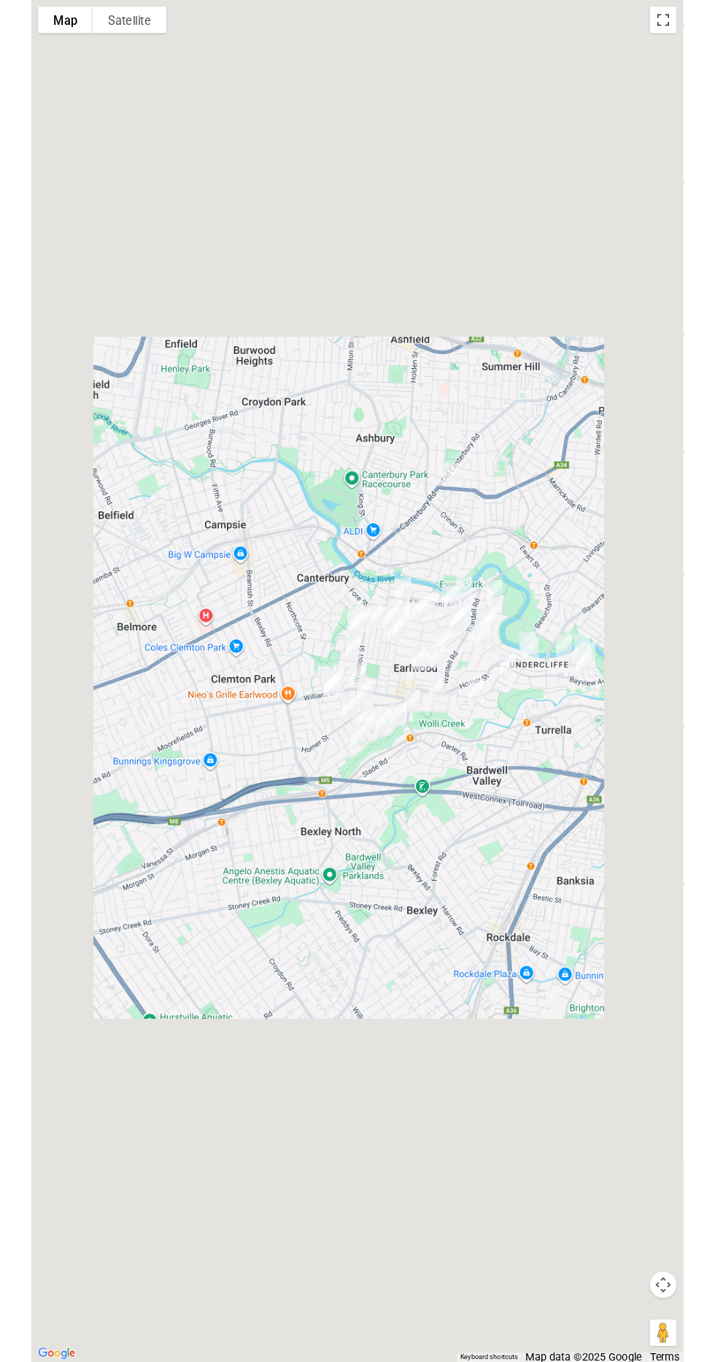
scroll to position [7267, 0]
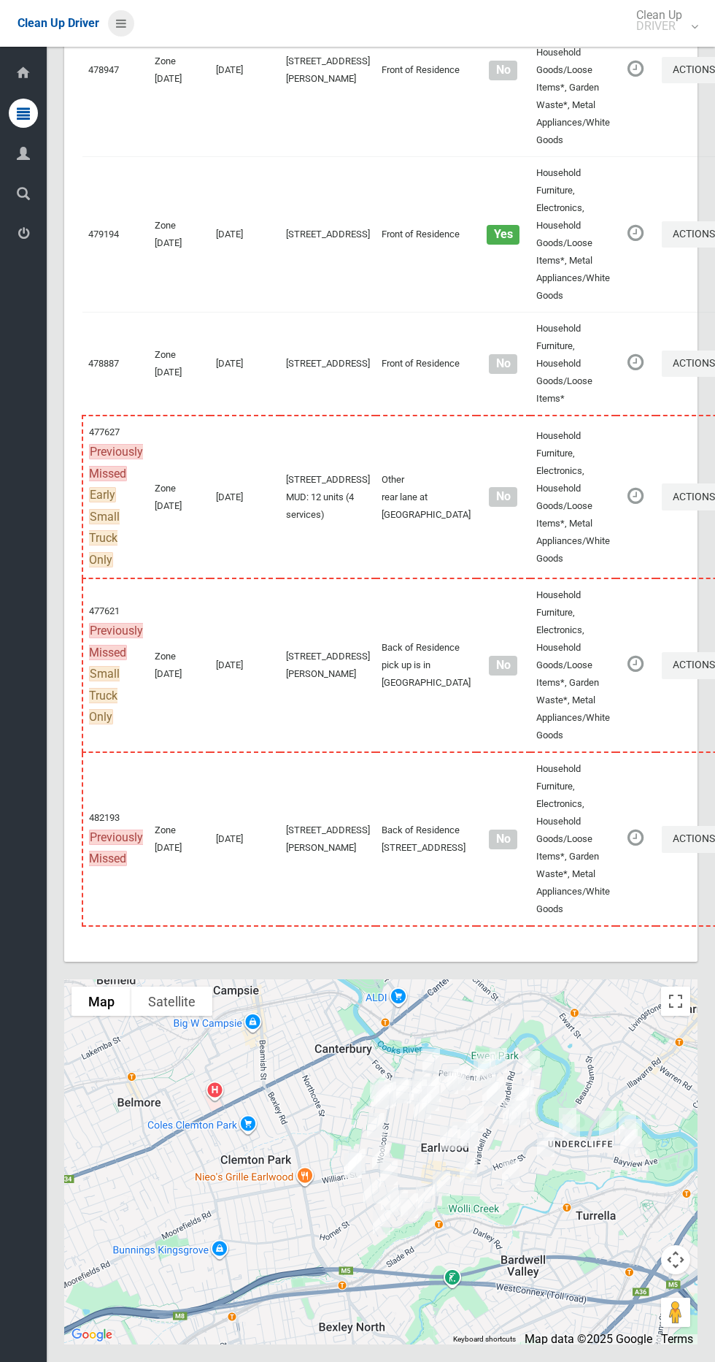
click at [124, 21] on icon at bounding box center [121, 23] width 10 height 25
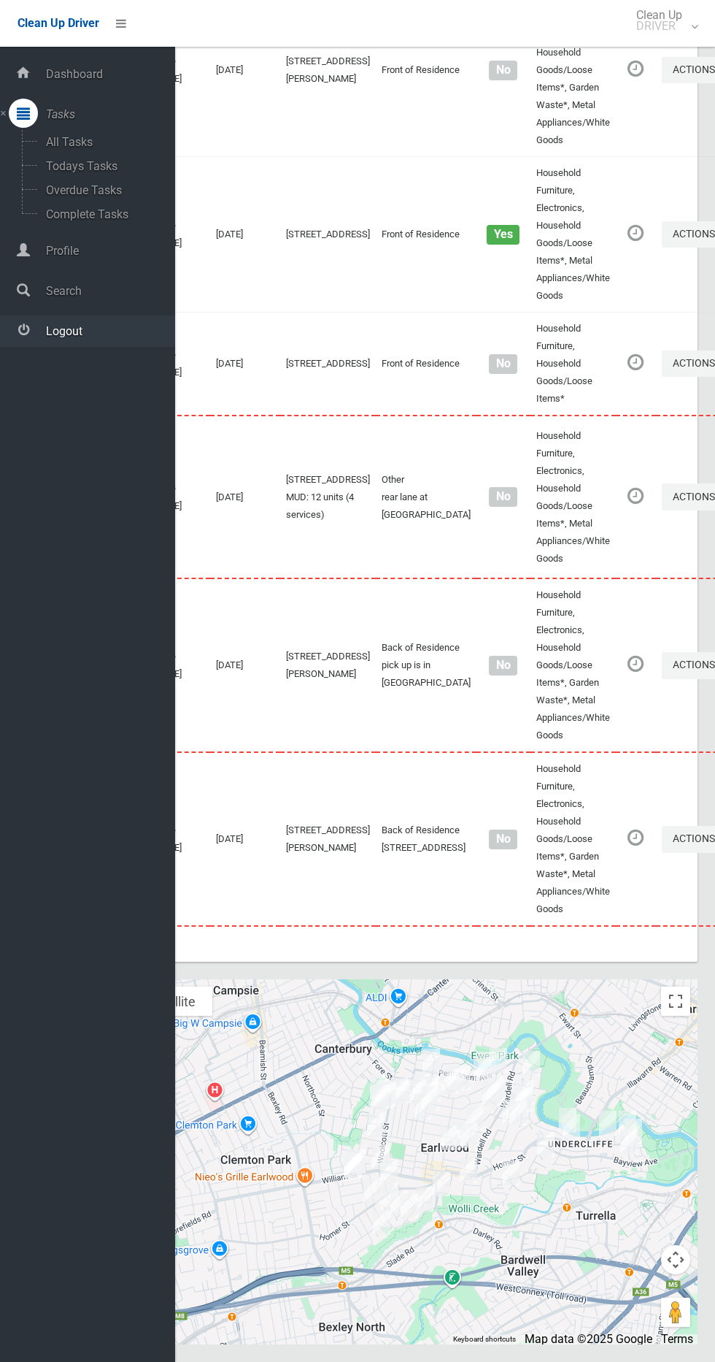
click at [96, 343] on link "Logout" at bounding box center [87, 330] width 175 height 31
